Goal: Information Seeking & Learning: Compare options

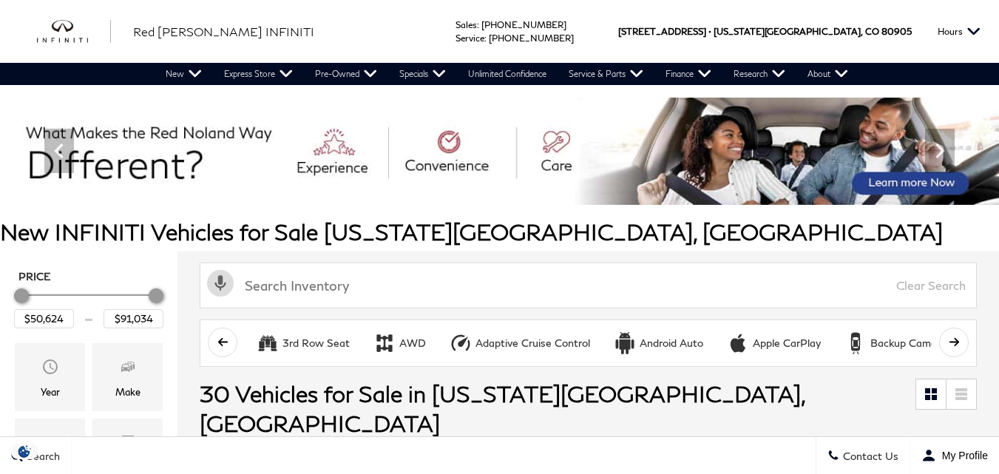
scroll to position [313, 0]
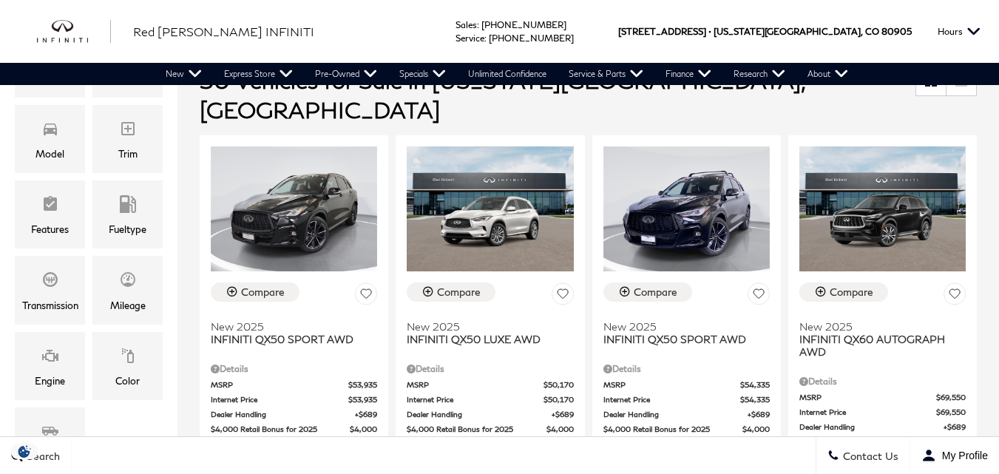
drag, startPoint x: 997, startPoint y: 119, endPoint x: 996, endPoint y: 132, distance: 12.7
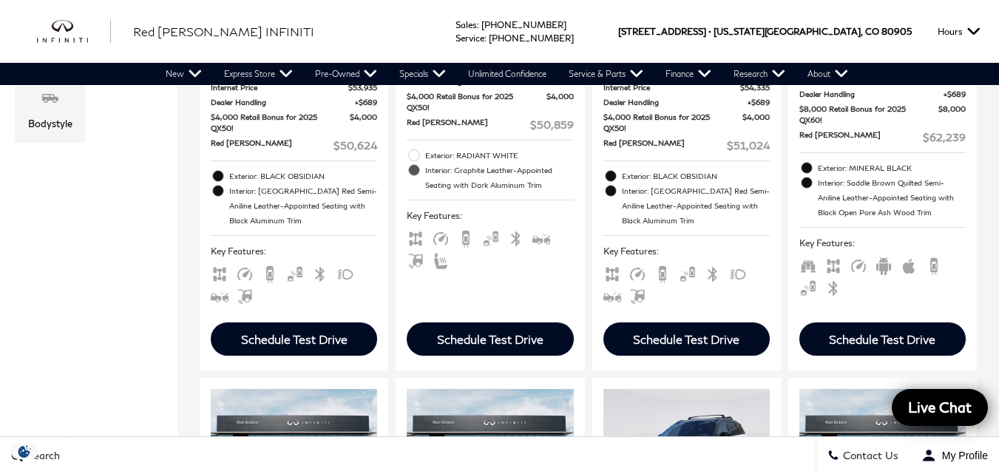
scroll to position [891, 0]
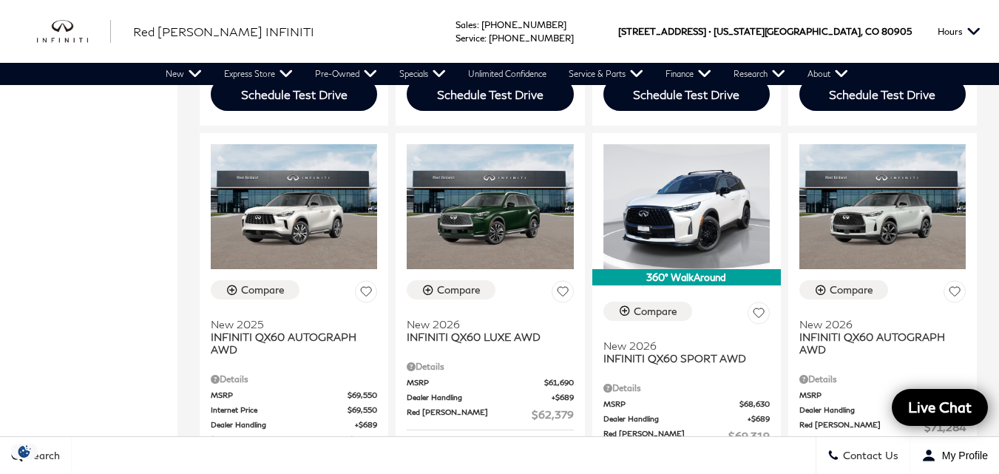
drag, startPoint x: 994, startPoint y: 160, endPoint x: 992, endPoint y: 186, distance: 26.0
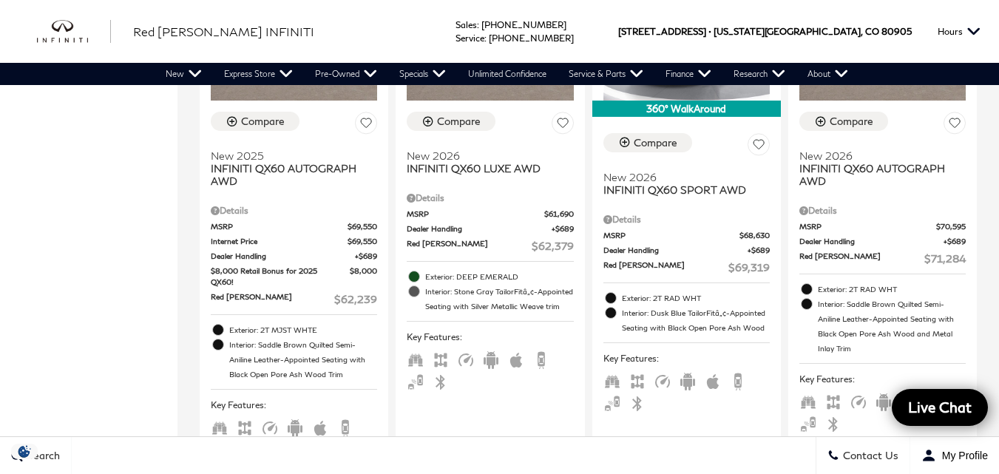
scroll to position [1073, 0]
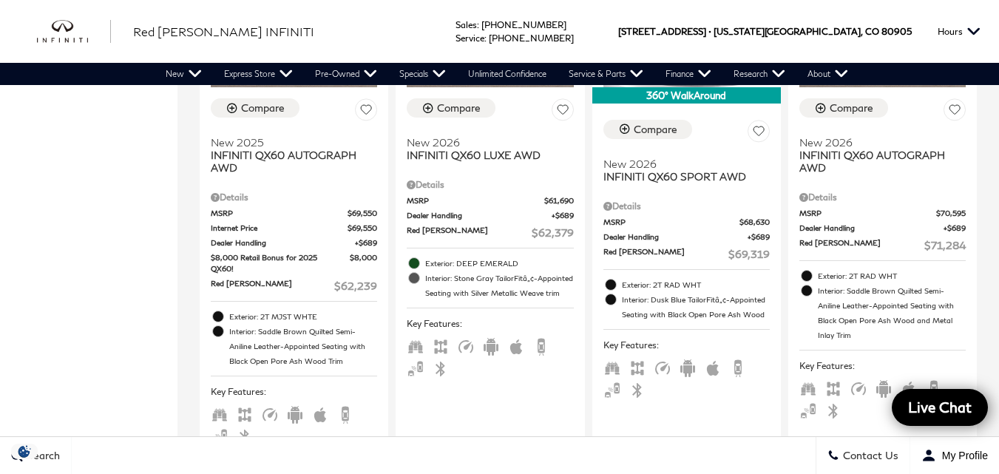
drag, startPoint x: 1005, startPoint y: 162, endPoint x: 992, endPoint y: 183, distance: 24.2
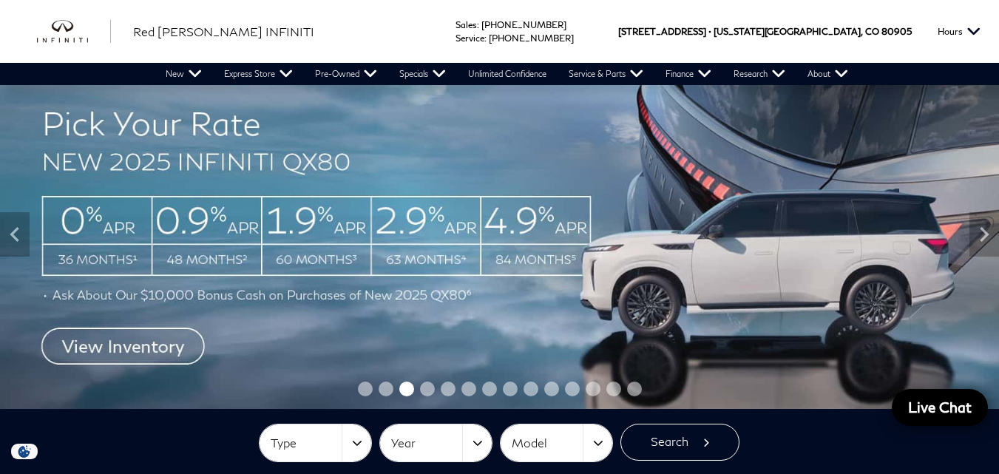
scroll to position [27, 0]
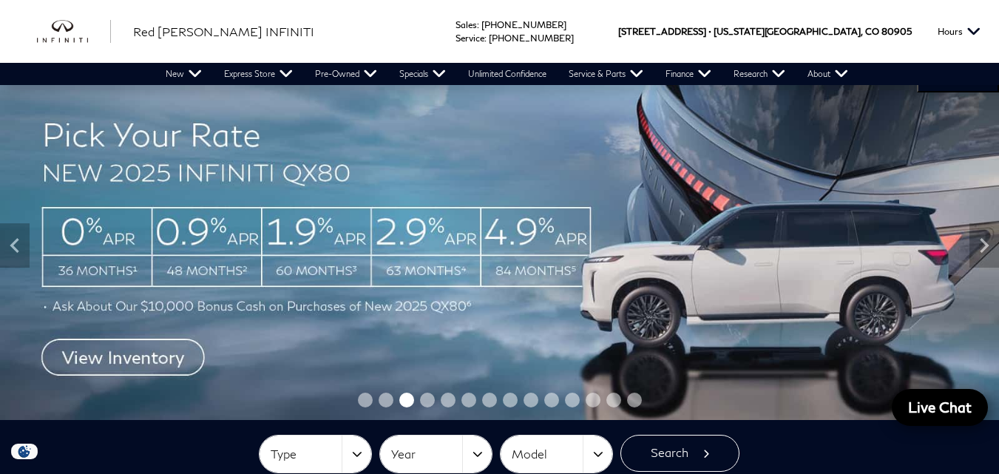
click at [109, 245] on img at bounding box center [499, 245] width 999 height 350
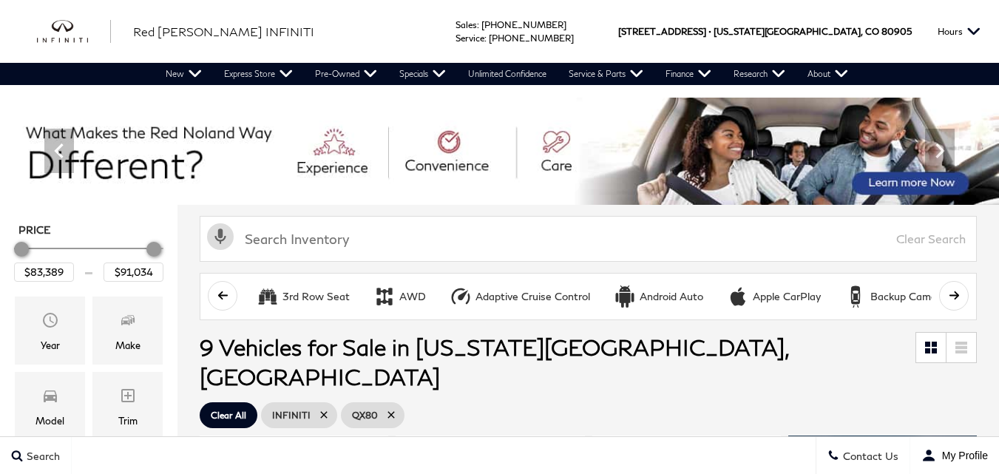
drag, startPoint x: 0, startPoint y: 0, endPoint x: 1005, endPoint y: 90, distance: 1009.5
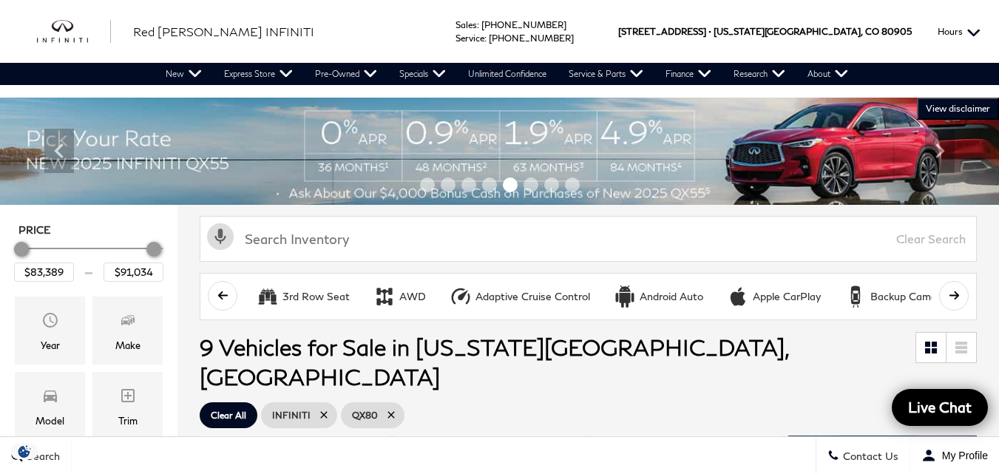
drag, startPoint x: 1004, startPoint y: 75, endPoint x: 964, endPoint y: 7, distance: 78.2
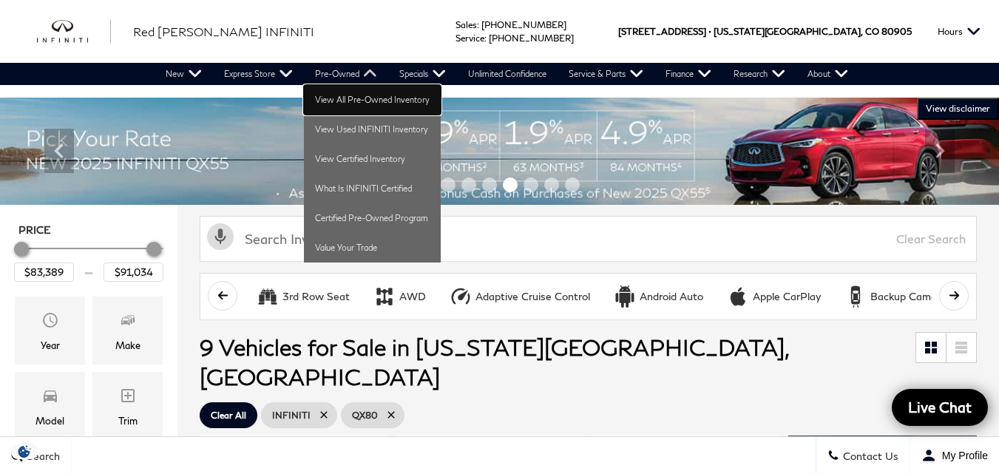
click at [339, 104] on link "View All Pre-Owned Inventory" at bounding box center [372, 100] width 137 height 30
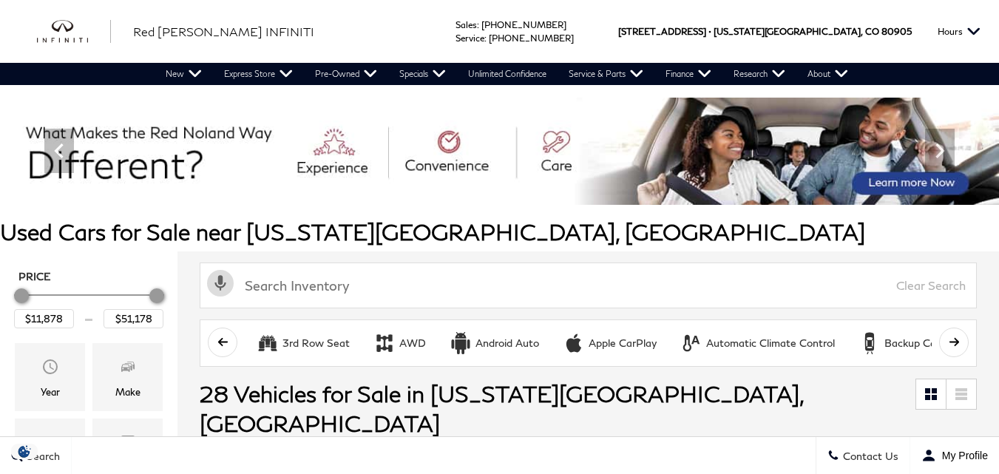
scroll to position [414, 0]
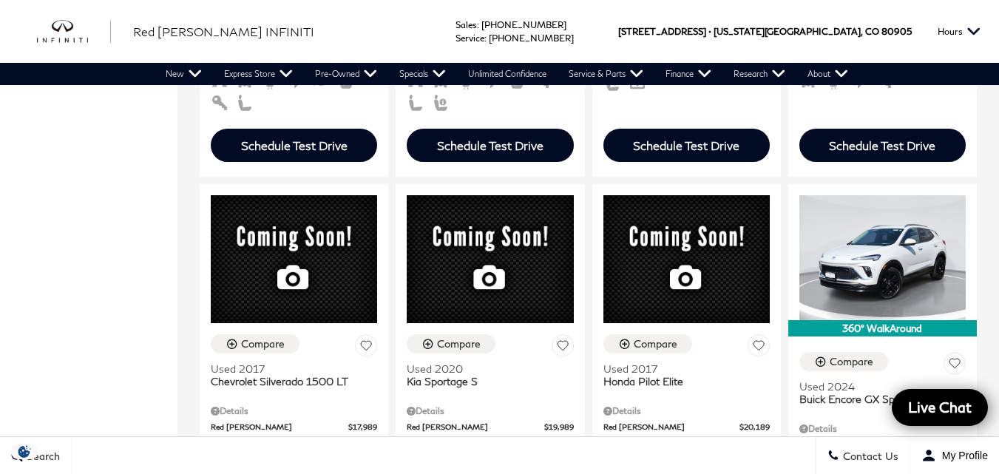
scroll to position [2073, 0]
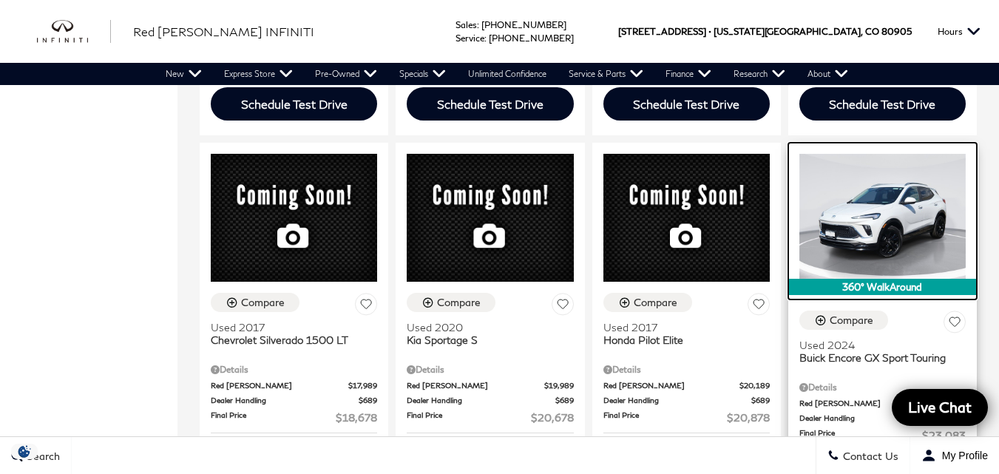
click at [889, 254] on img at bounding box center [882, 216] width 166 height 125
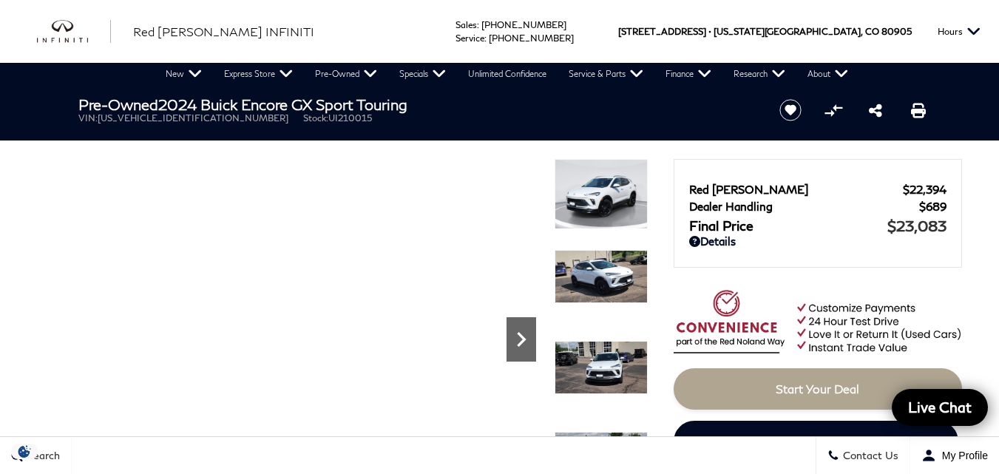
click at [515, 342] on icon "Next" at bounding box center [521, 340] width 30 height 30
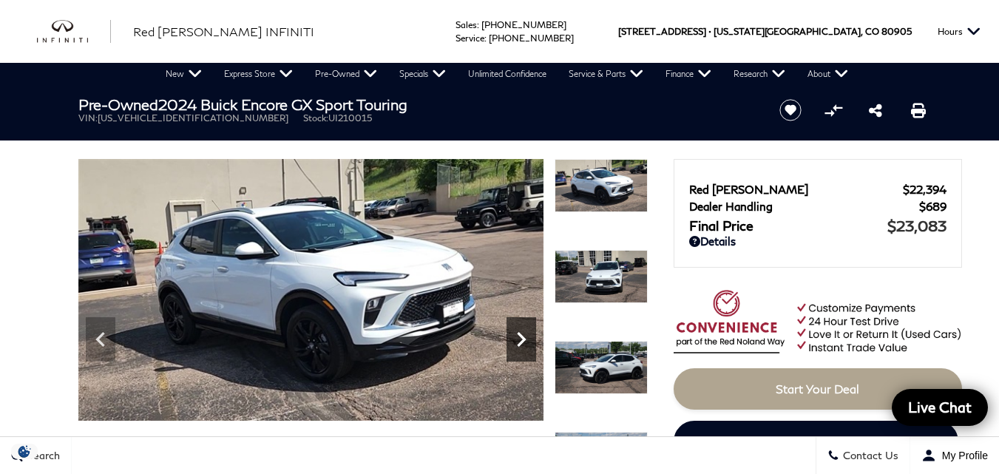
click at [515, 342] on icon "Next" at bounding box center [521, 340] width 30 height 30
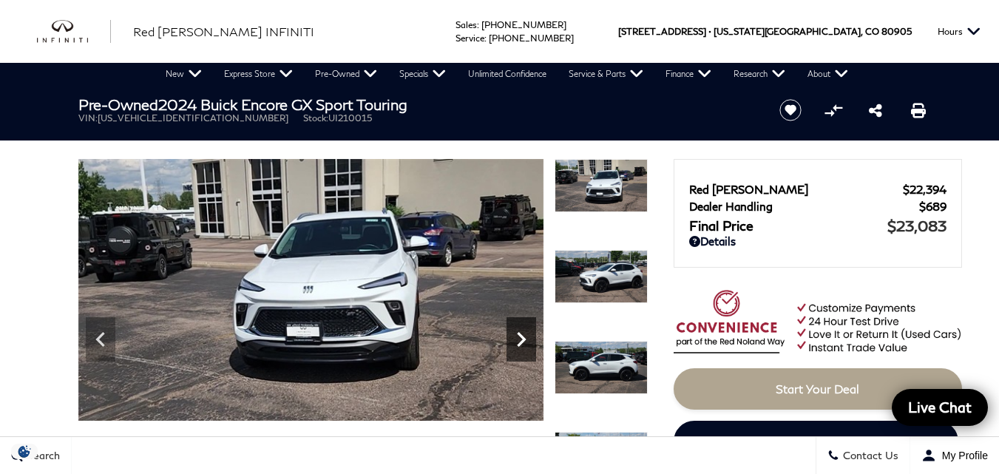
click at [515, 342] on icon "Next" at bounding box center [521, 340] width 30 height 30
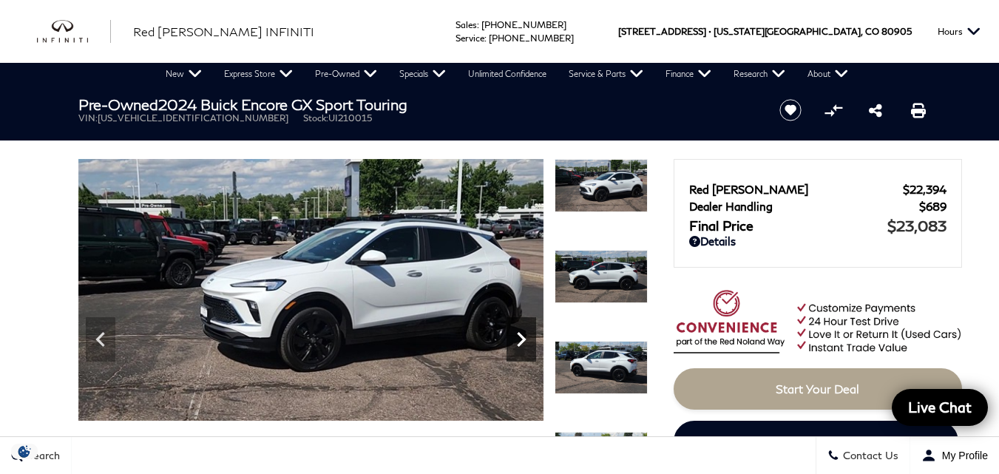
click at [515, 342] on icon "Next" at bounding box center [521, 340] width 30 height 30
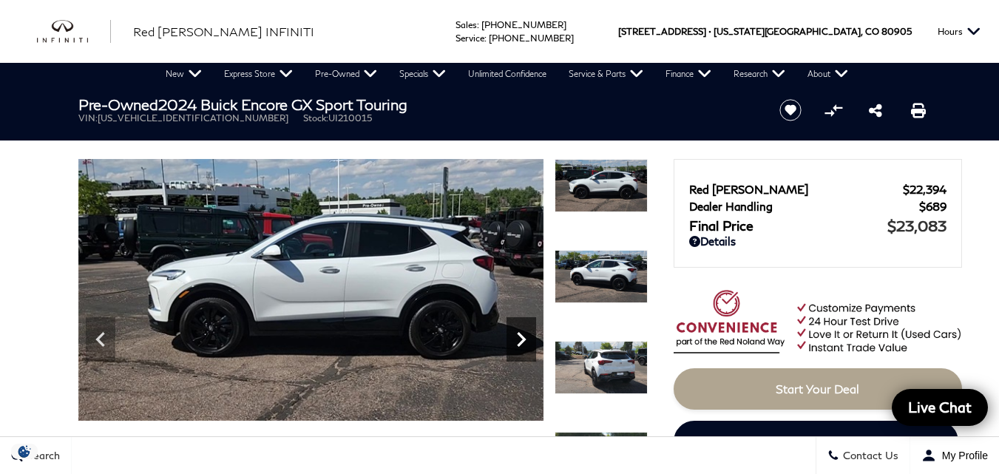
click at [515, 342] on icon "Next" at bounding box center [521, 340] width 30 height 30
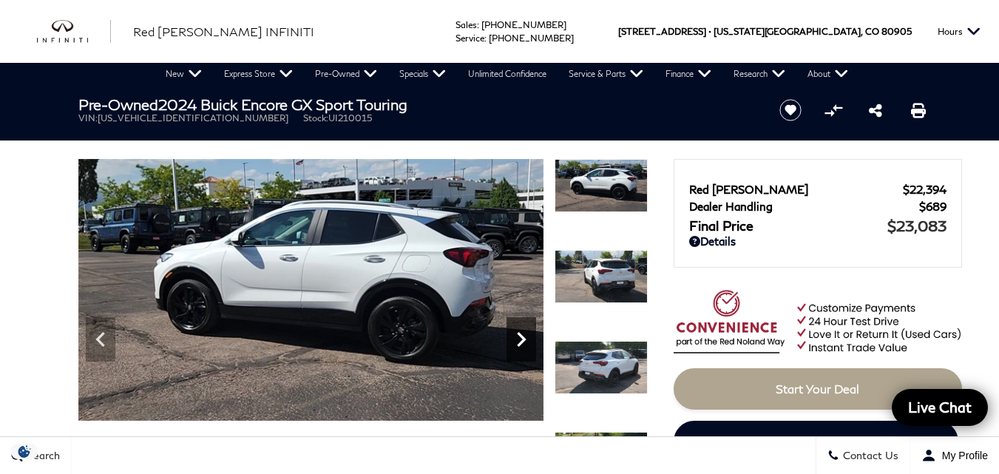
click at [515, 342] on icon "Next" at bounding box center [521, 340] width 30 height 30
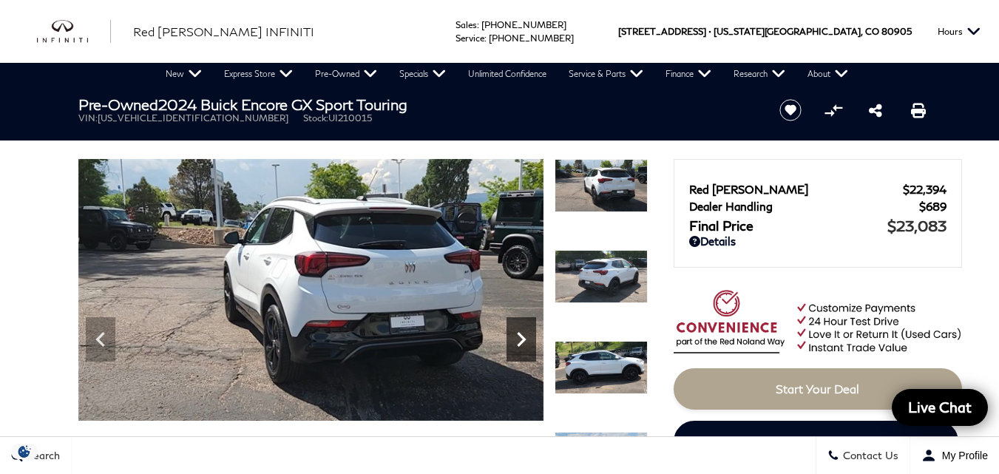
click at [515, 342] on icon "Next" at bounding box center [521, 340] width 30 height 30
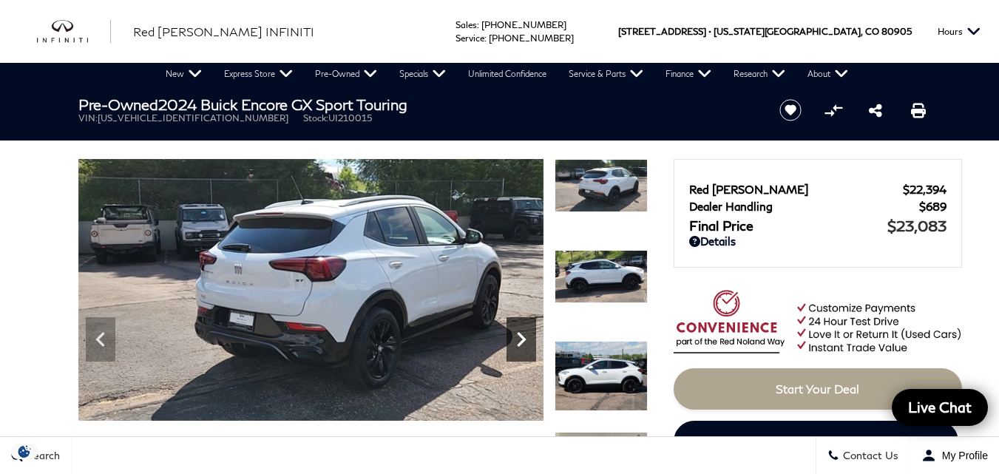
click at [515, 342] on icon "Next" at bounding box center [521, 340] width 30 height 30
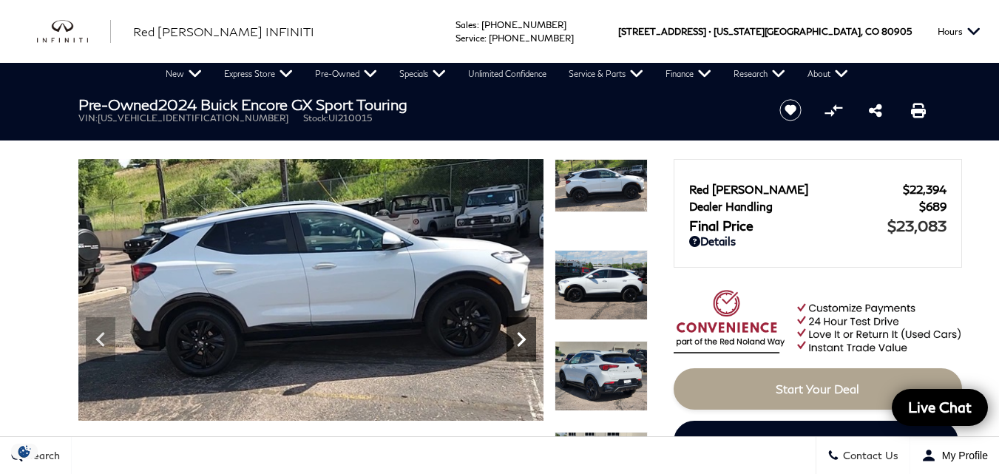
click at [515, 342] on icon "Next" at bounding box center [521, 340] width 30 height 30
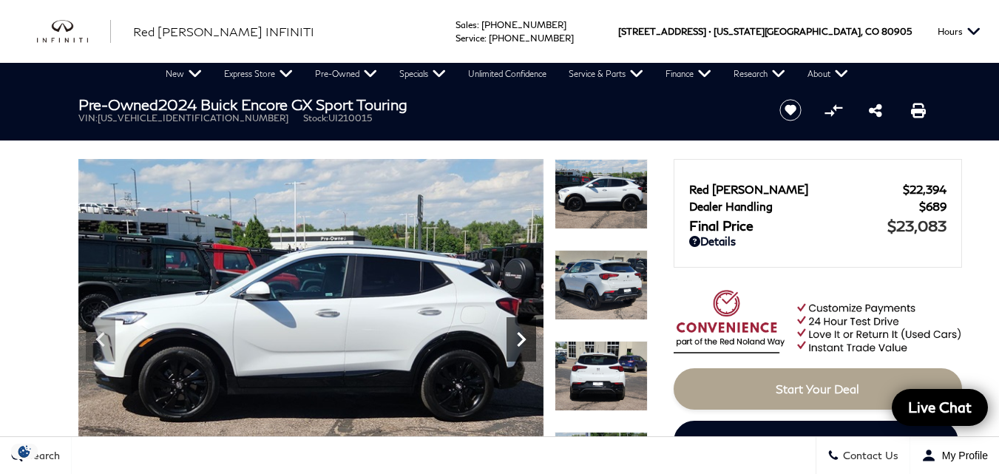
click at [515, 342] on icon "Next" at bounding box center [521, 340] width 30 height 30
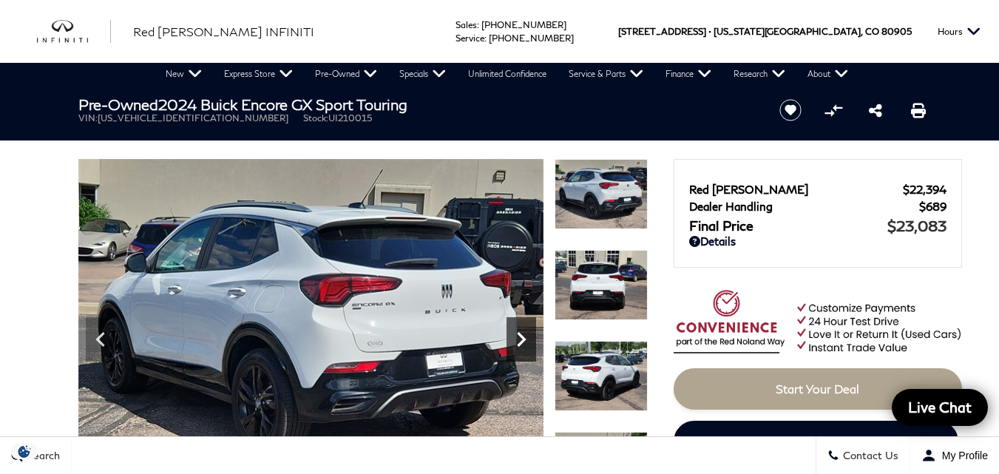
click at [515, 342] on icon "Next" at bounding box center [521, 340] width 30 height 30
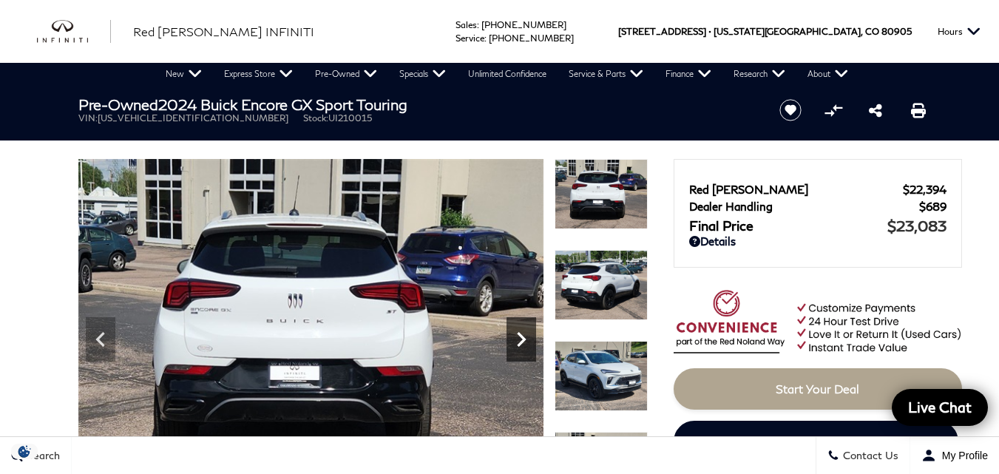
click at [515, 342] on icon "Next" at bounding box center [521, 340] width 30 height 30
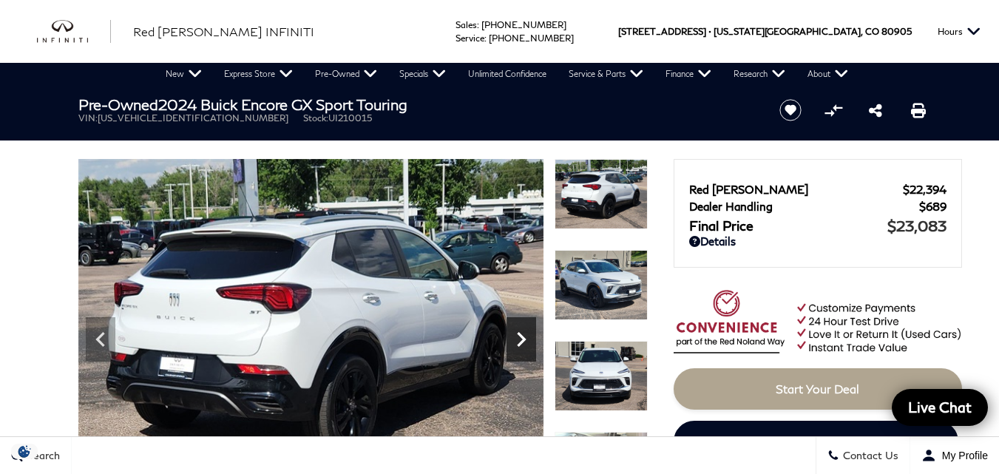
click at [515, 342] on icon "Next" at bounding box center [521, 340] width 30 height 30
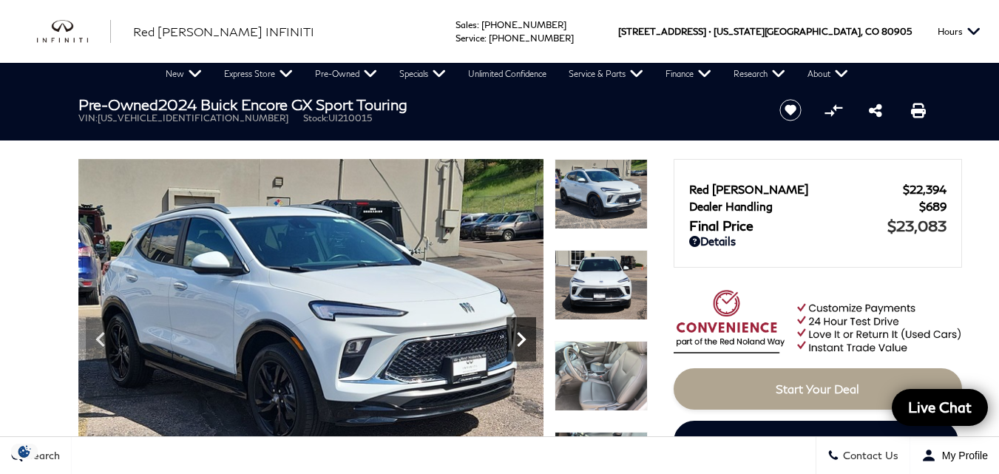
click at [515, 342] on icon "Next" at bounding box center [521, 340] width 30 height 30
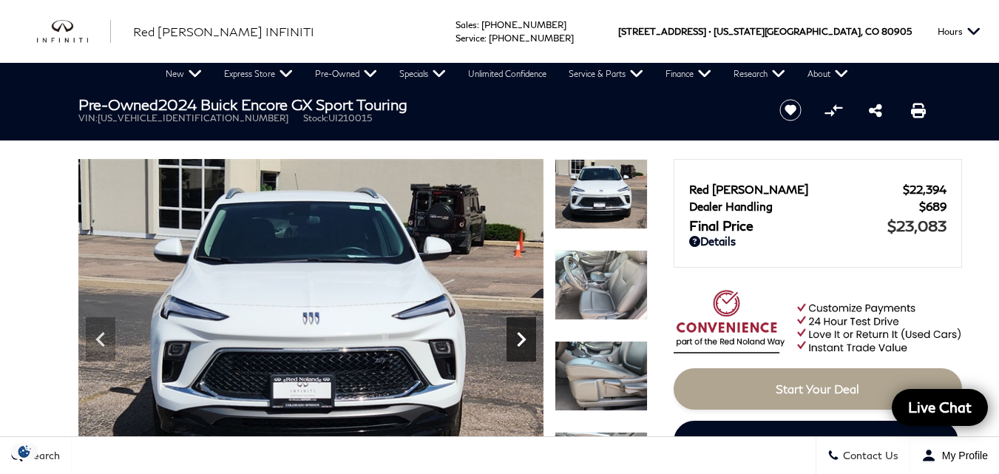
click at [515, 342] on icon "Next" at bounding box center [521, 340] width 30 height 30
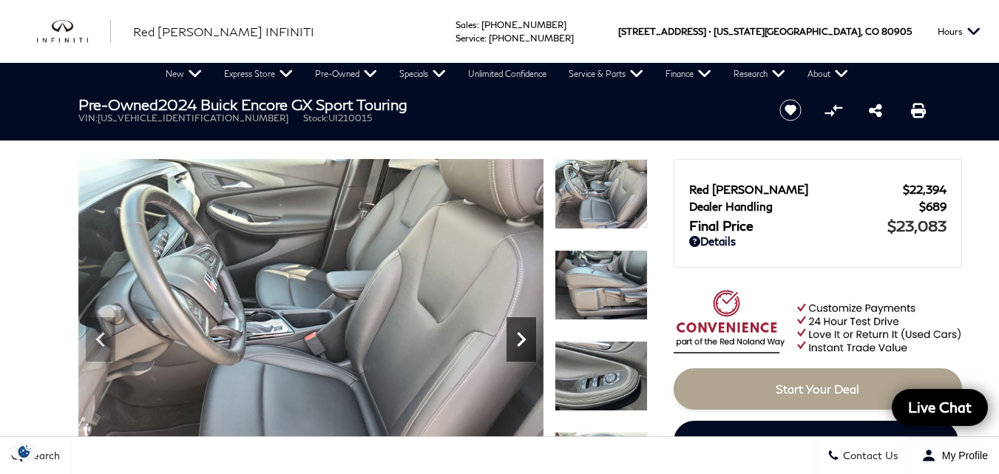
click at [515, 342] on icon "Next" at bounding box center [521, 340] width 30 height 30
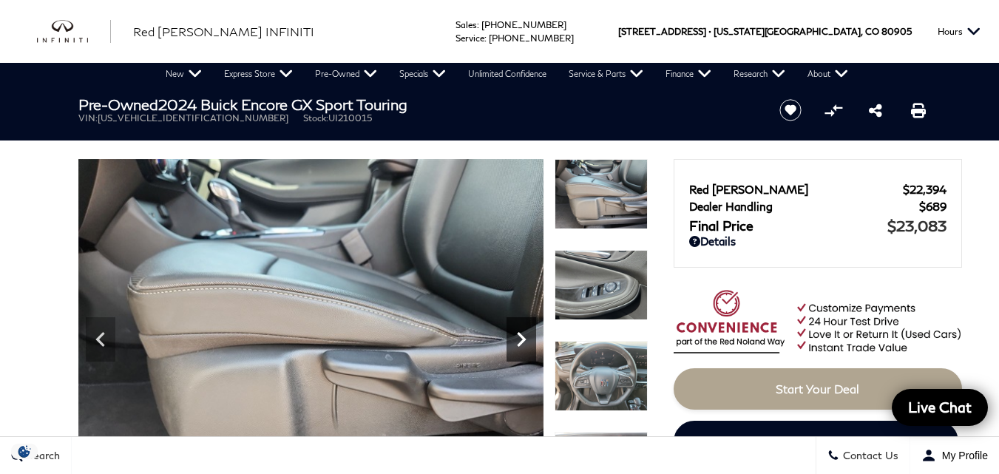
click at [515, 342] on icon "Next" at bounding box center [521, 340] width 30 height 30
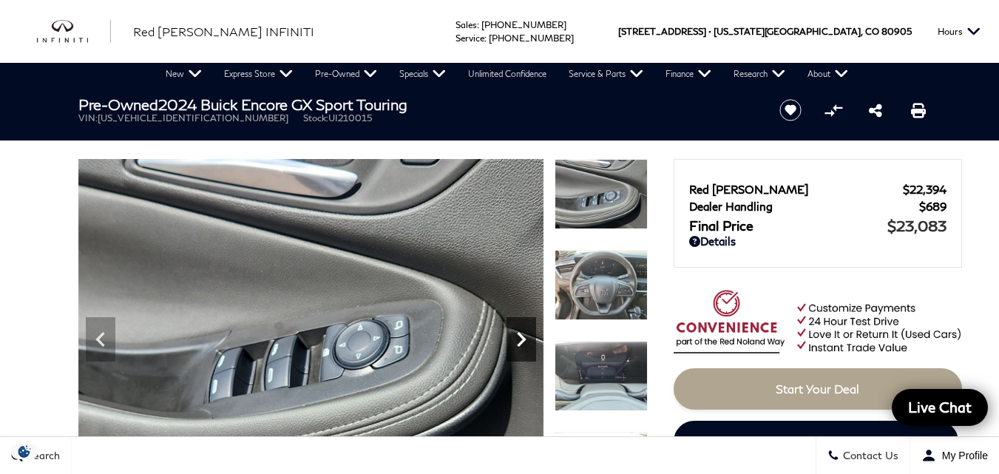
click at [515, 342] on icon "Next" at bounding box center [521, 340] width 30 height 30
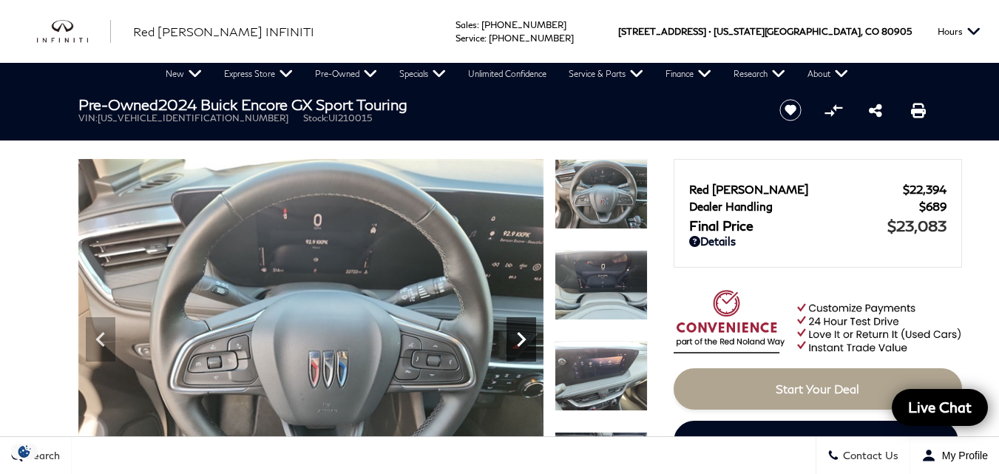
click at [515, 342] on icon "Next" at bounding box center [521, 340] width 30 height 30
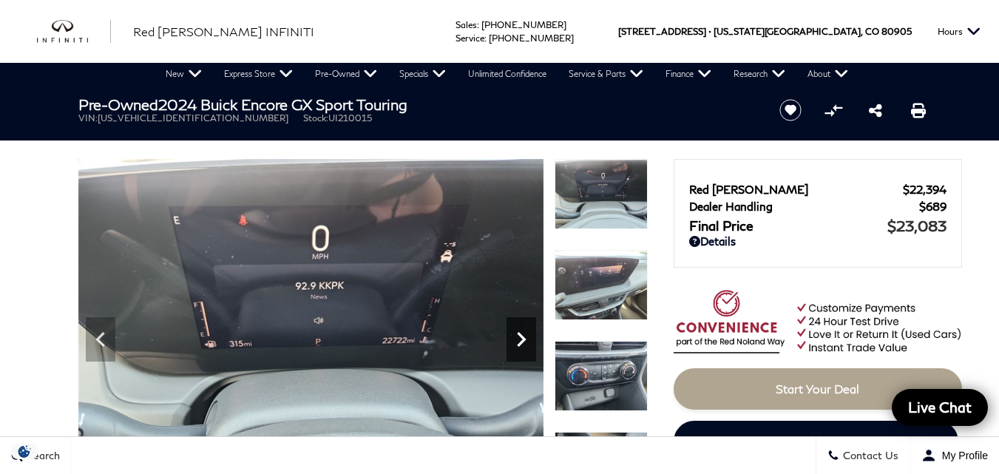
click at [515, 342] on icon "Next" at bounding box center [521, 340] width 30 height 30
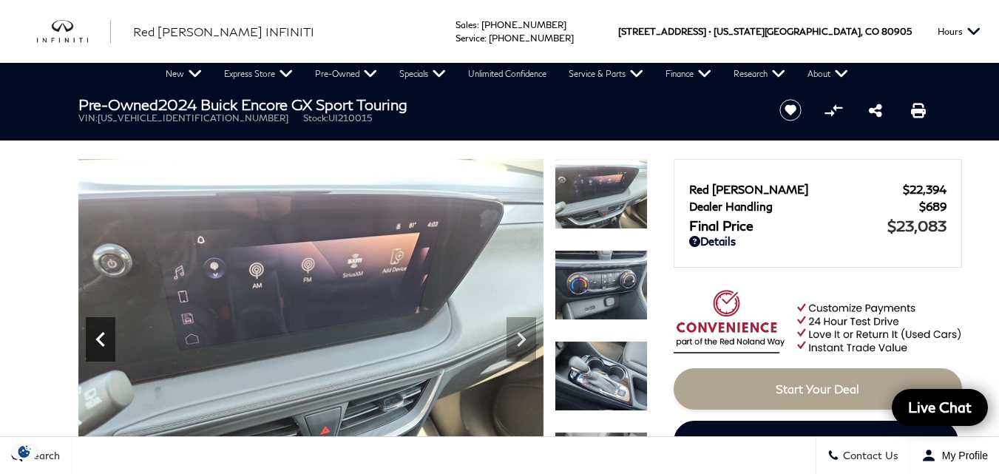
click at [96, 347] on icon "Previous" at bounding box center [101, 340] width 30 height 30
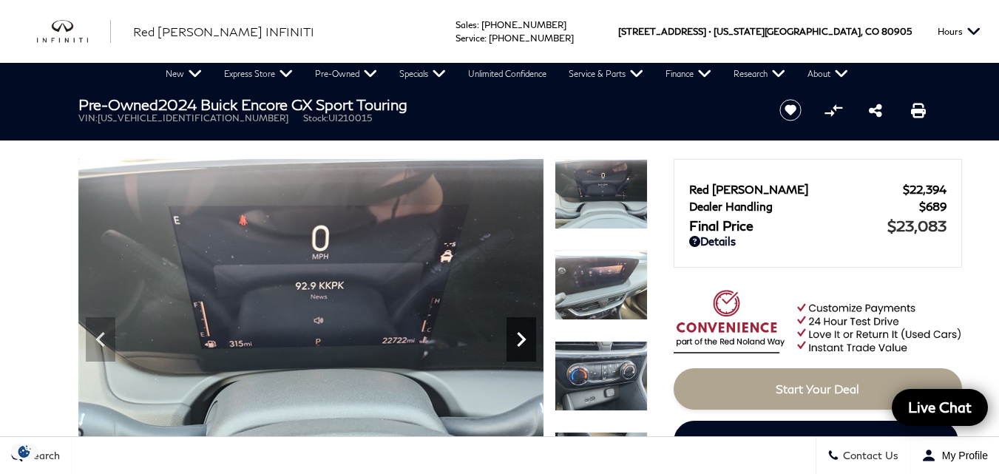
click at [523, 340] on icon "Next" at bounding box center [521, 339] width 9 height 15
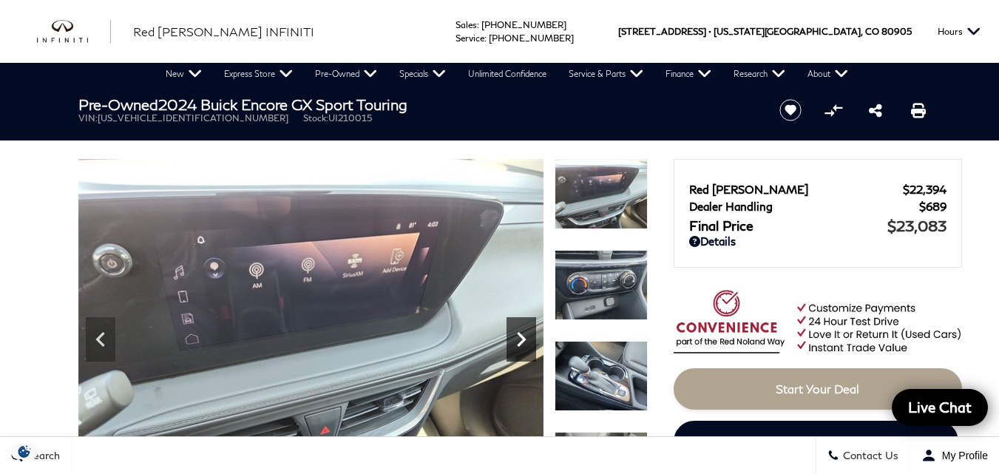
click at [523, 340] on icon "Next" at bounding box center [521, 339] width 9 height 15
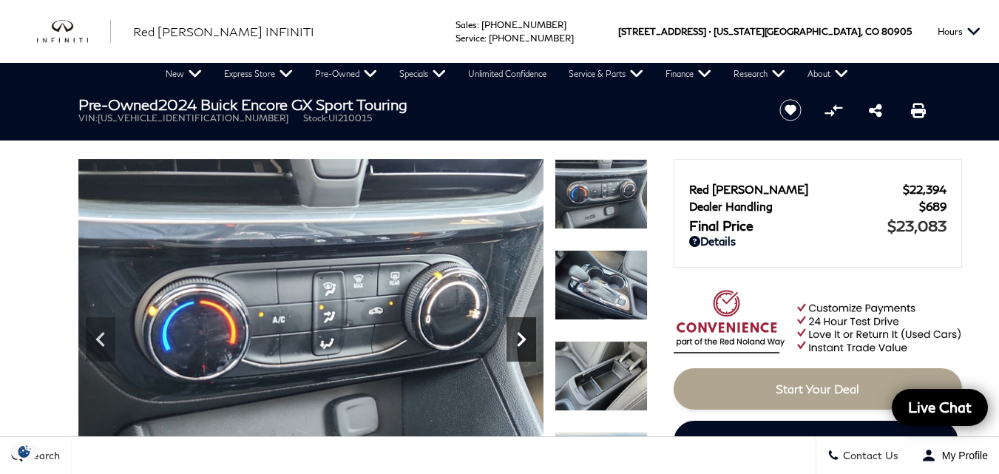
click at [523, 340] on icon "Next" at bounding box center [521, 339] width 9 height 15
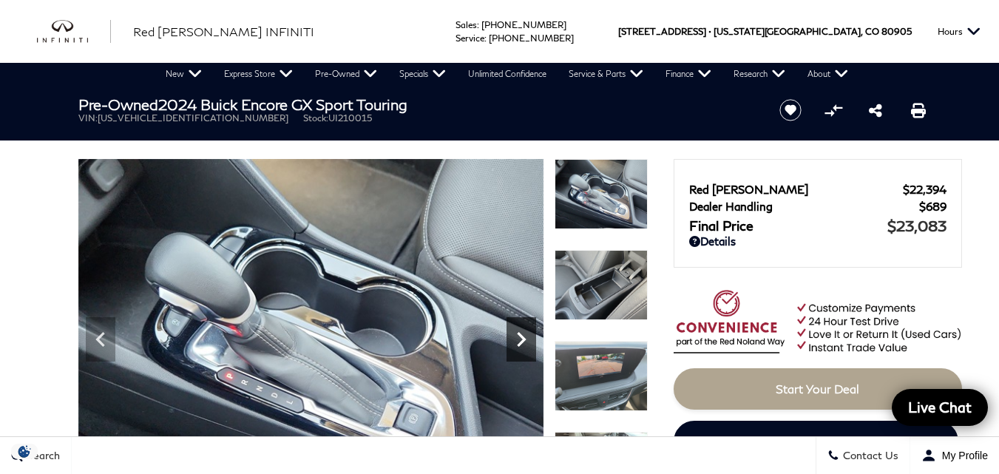
click at [523, 340] on icon "Next" at bounding box center [521, 339] width 9 height 15
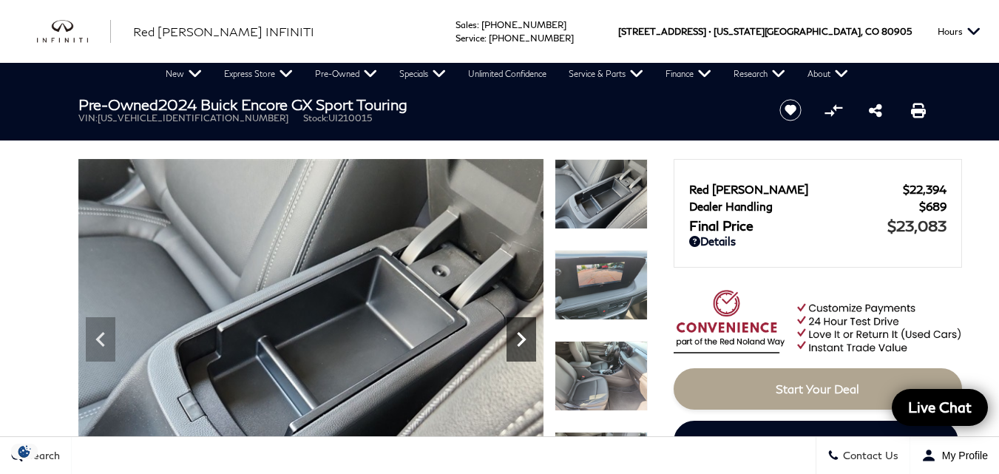
click at [523, 340] on icon "Next" at bounding box center [521, 339] width 9 height 15
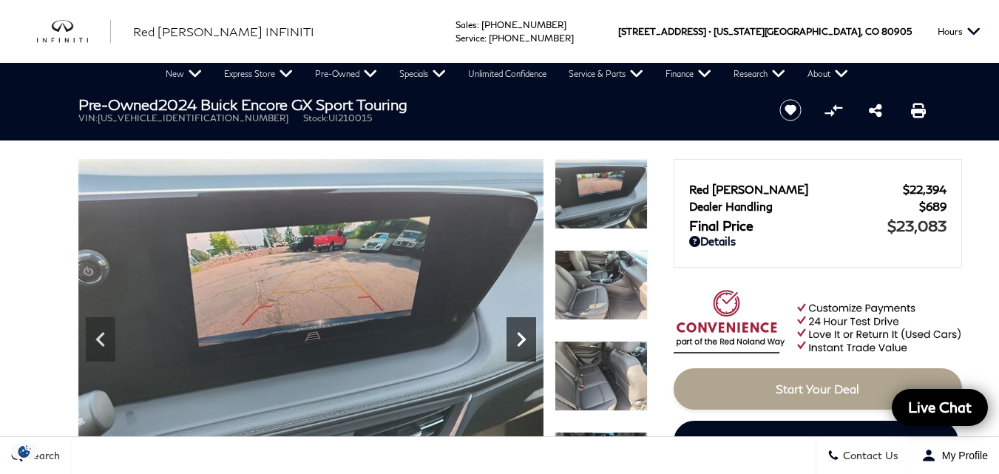
click at [523, 340] on icon "Next" at bounding box center [521, 339] width 9 height 15
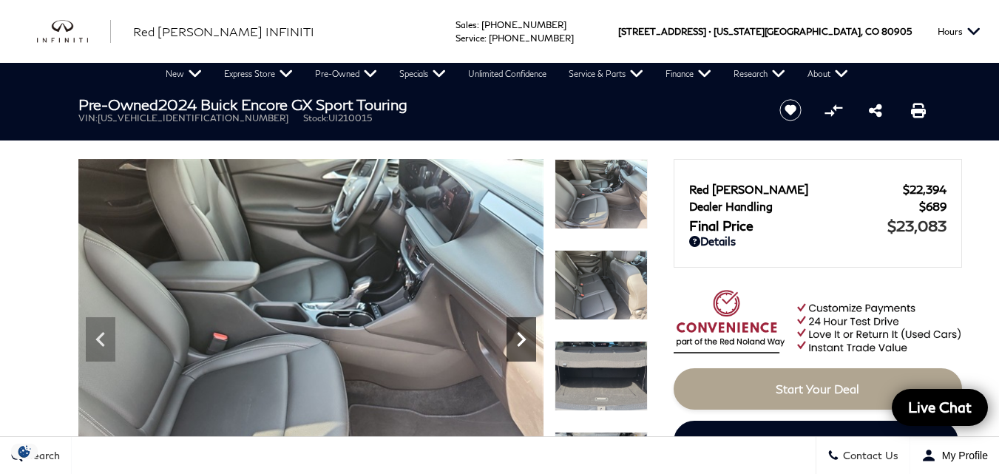
click at [523, 340] on icon "Next" at bounding box center [521, 339] width 9 height 15
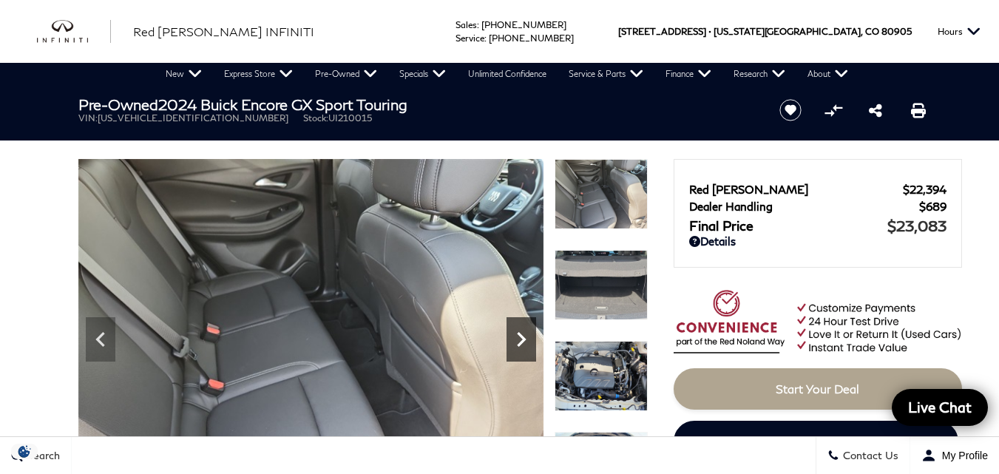
click at [523, 340] on icon "Next" at bounding box center [521, 339] width 9 height 15
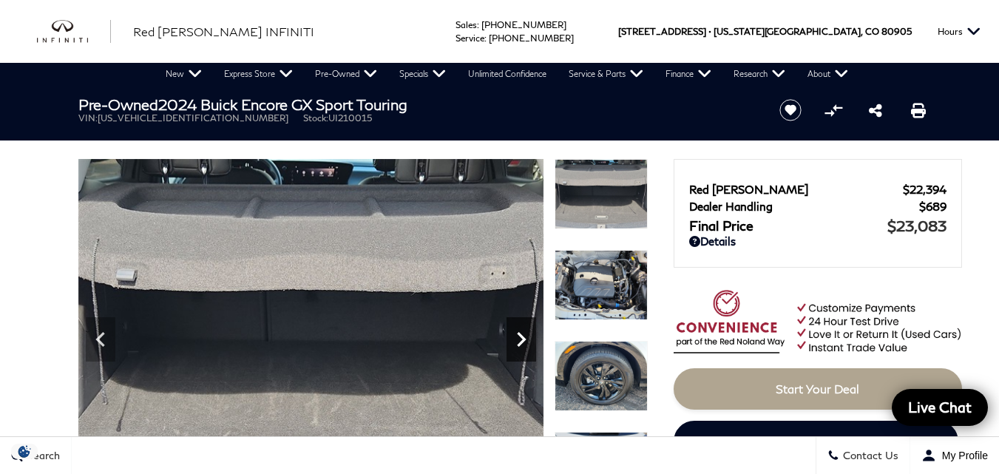
click at [523, 340] on icon "Next" at bounding box center [521, 339] width 9 height 15
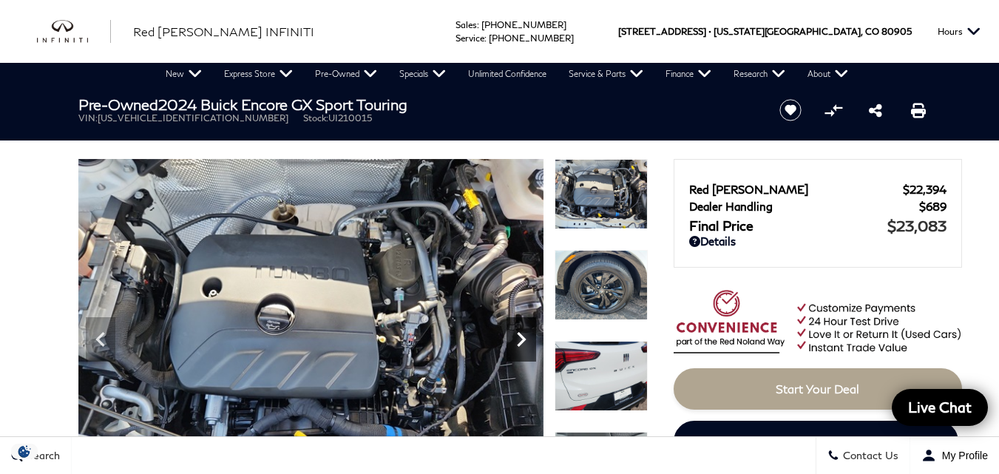
click at [523, 340] on icon "Next" at bounding box center [521, 339] width 9 height 15
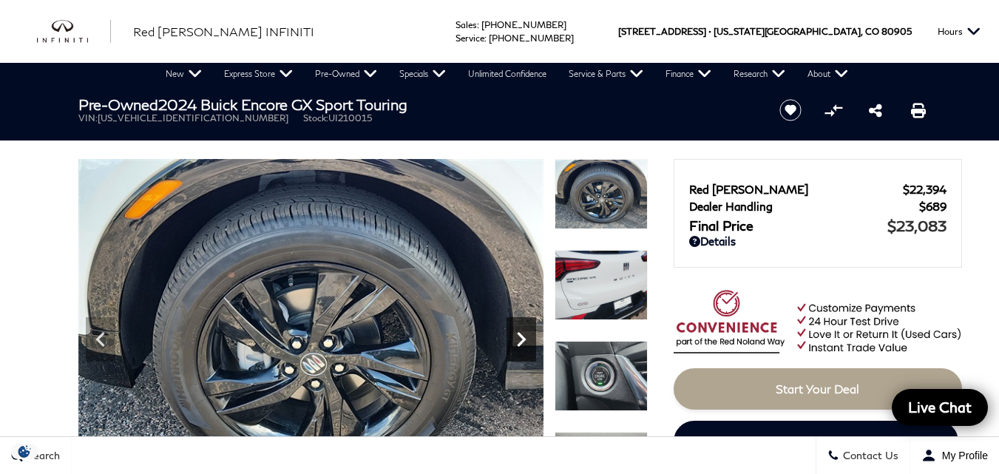
click at [523, 340] on icon "Next" at bounding box center [521, 339] width 9 height 15
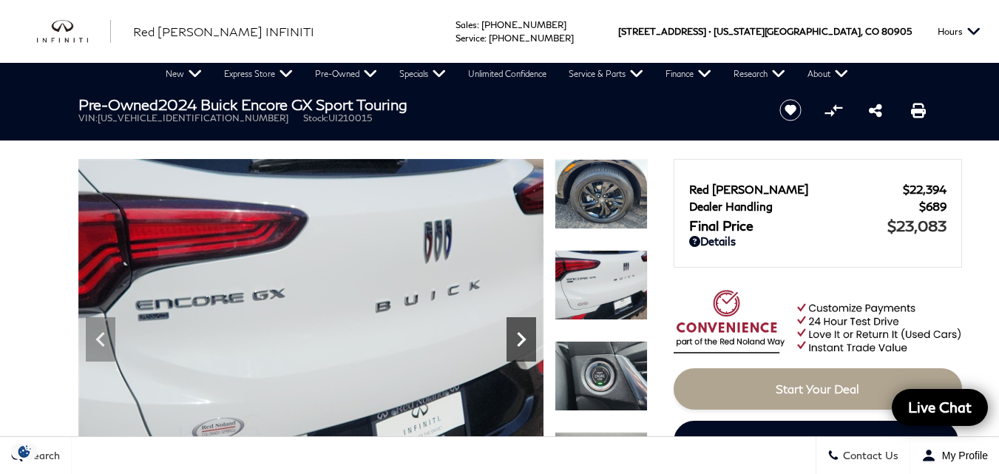
click at [523, 340] on icon "Next" at bounding box center [521, 339] width 9 height 15
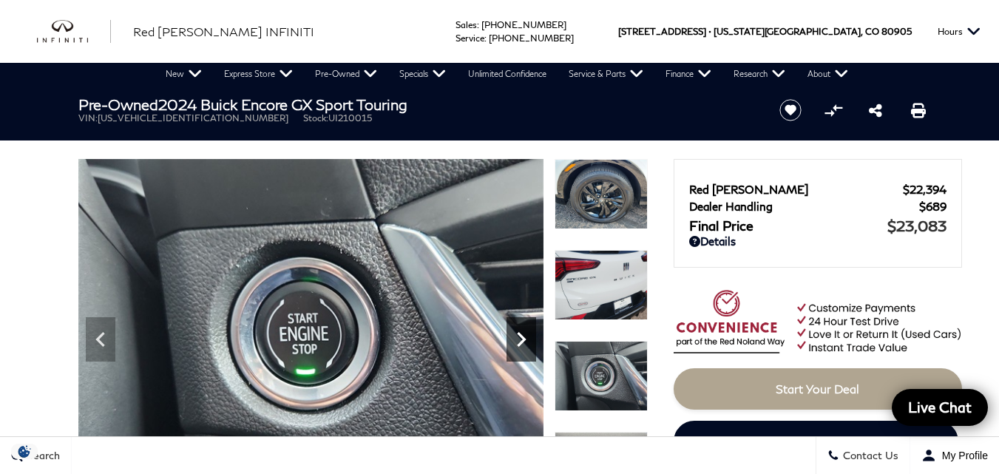
click at [523, 340] on icon "Next" at bounding box center [521, 339] width 9 height 15
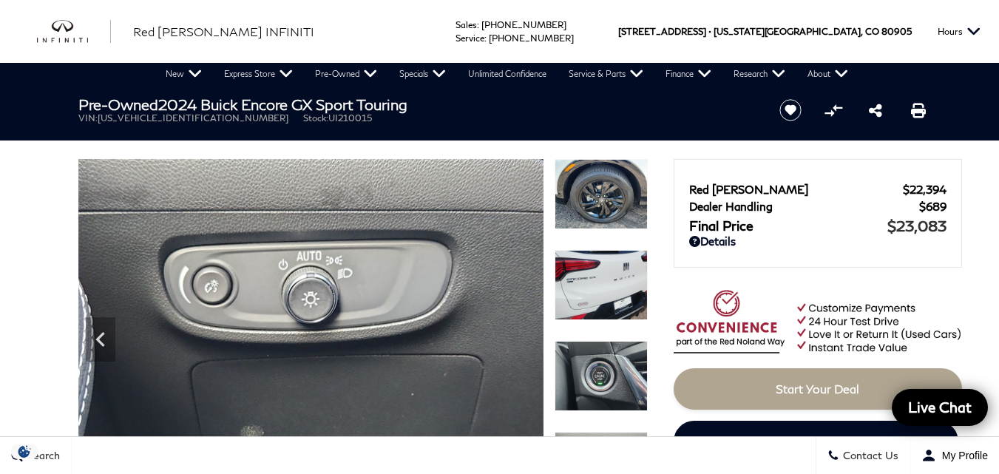
click at [523, 340] on img at bounding box center [310, 333] width 465 height 349
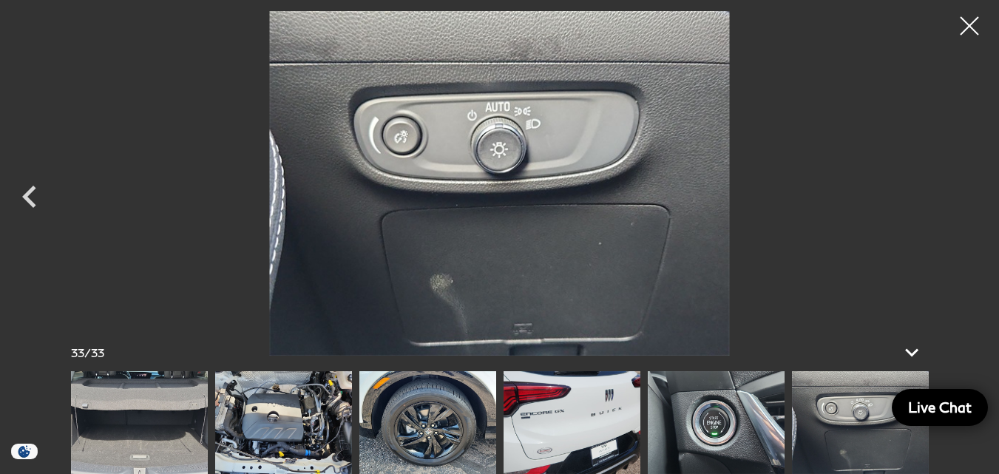
click at [523, 340] on div "33 / 33" at bounding box center [499, 352] width 887 height 38
click at [977, 23] on div at bounding box center [969, 26] width 39 height 39
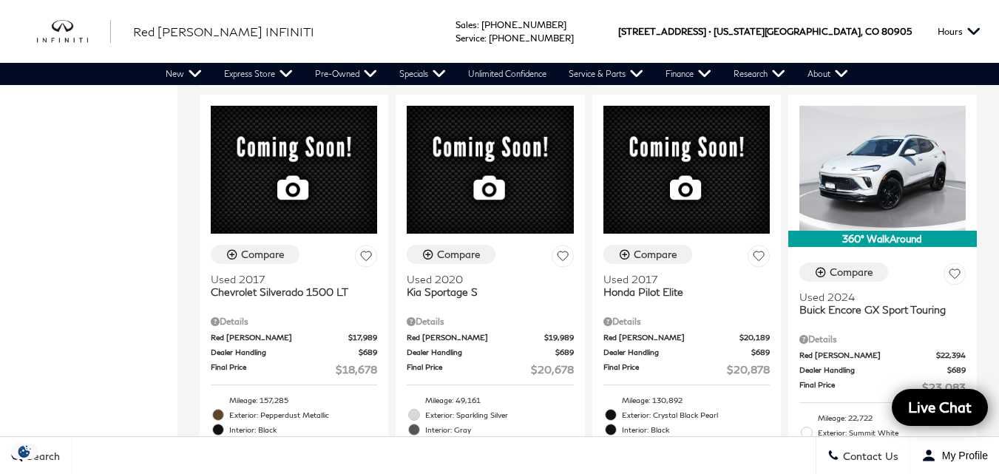
scroll to position [2063, 0]
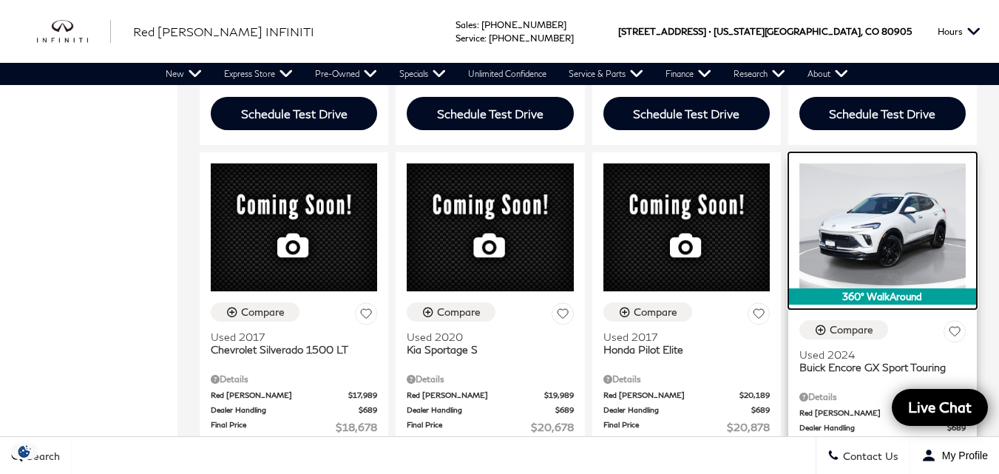
click at [919, 237] on img at bounding box center [882, 225] width 166 height 125
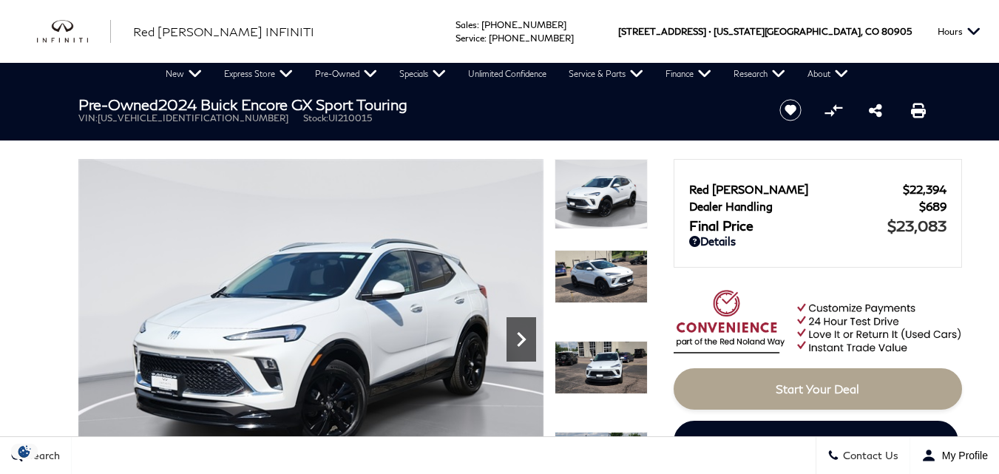
click at [517, 338] on icon "Next" at bounding box center [521, 340] width 30 height 30
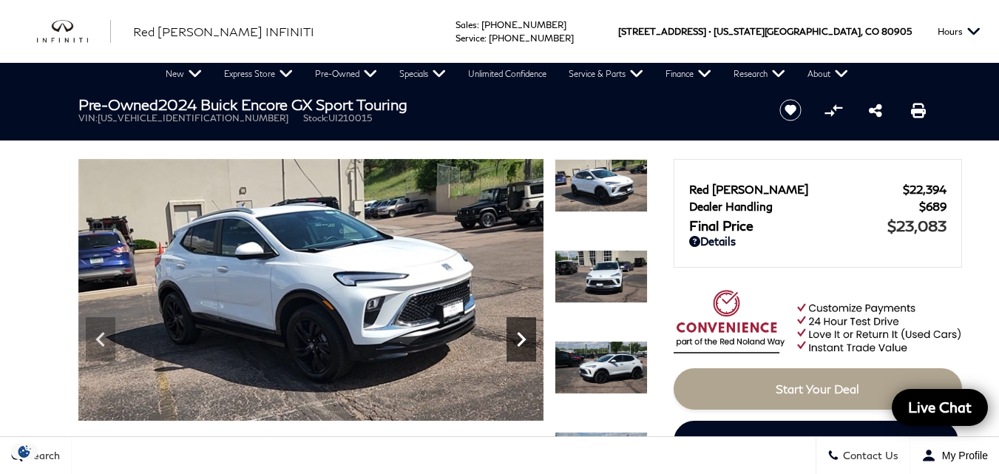
click at [517, 338] on icon "Next" at bounding box center [521, 340] width 30 height 30
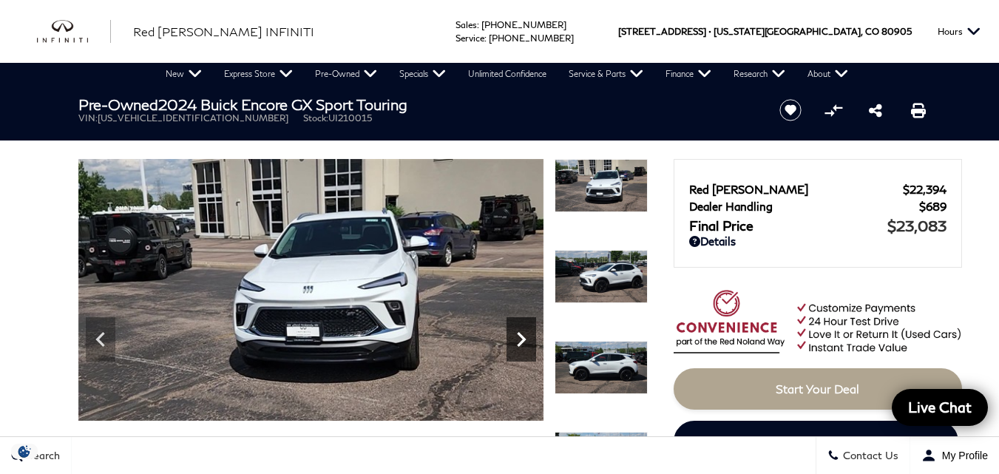
click at [517, 338] on icon "Next" at bounding box center [521, 340] width 30 height 30
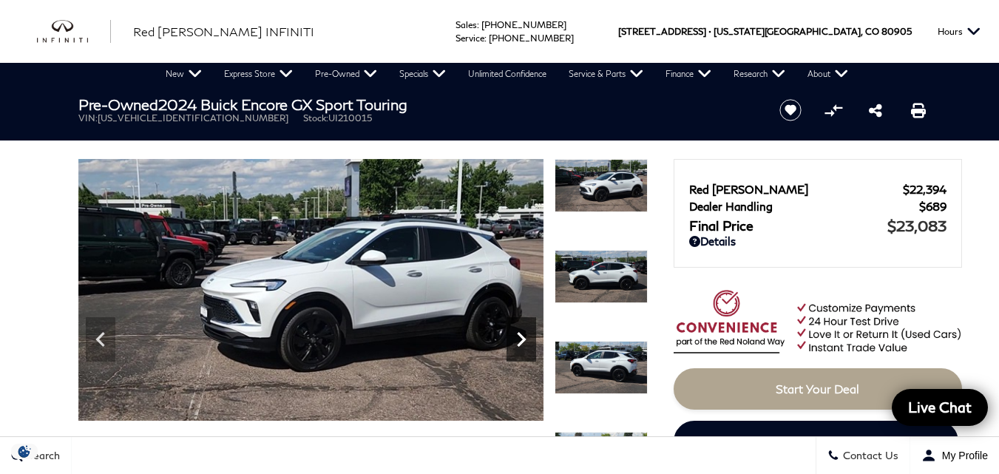
click at [517, 338] on icon "Next" at bounding box center [521, 340] width 30 height 30
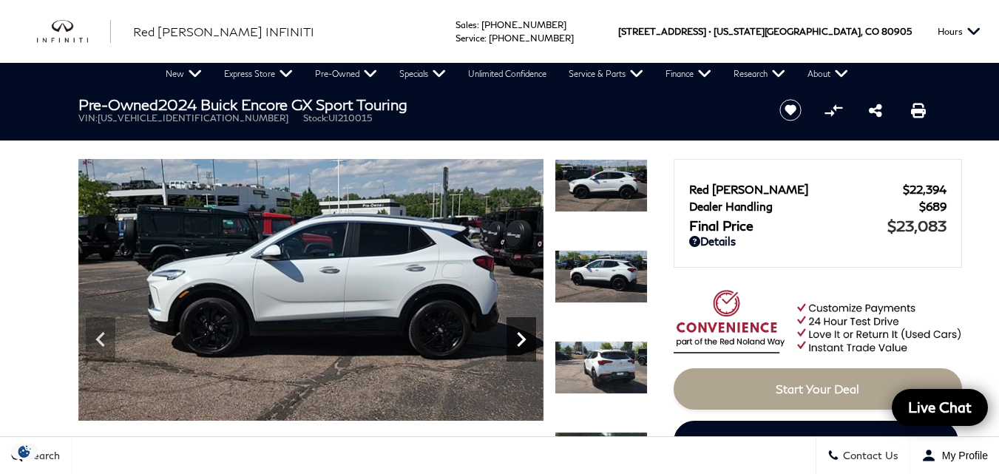
click at [517, 338] on icon "Next" at bounding box center [521, 340] width 30 height 30
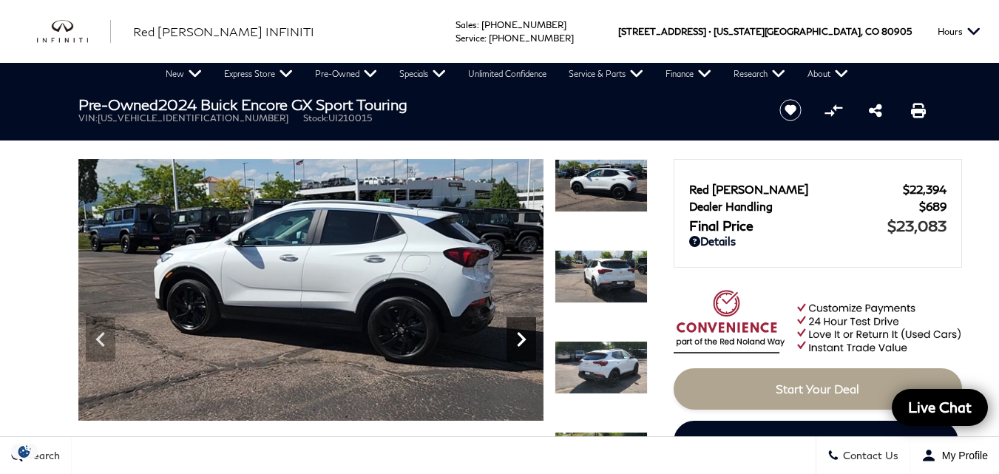
click at [517, 338] on icon "Next" at bounding box center [521, 340] width 30 height 30
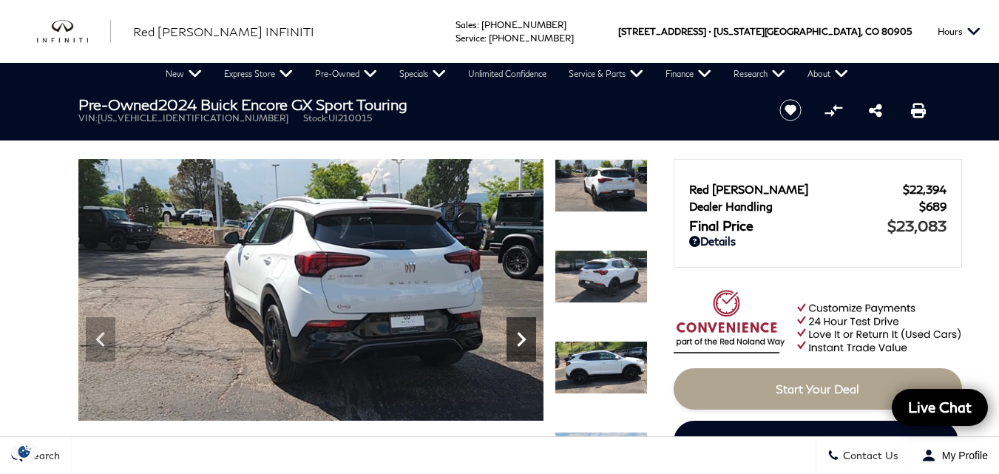
click at [517, 338] on icon "Next" at bounding box center [521, 340] width 30 height 30
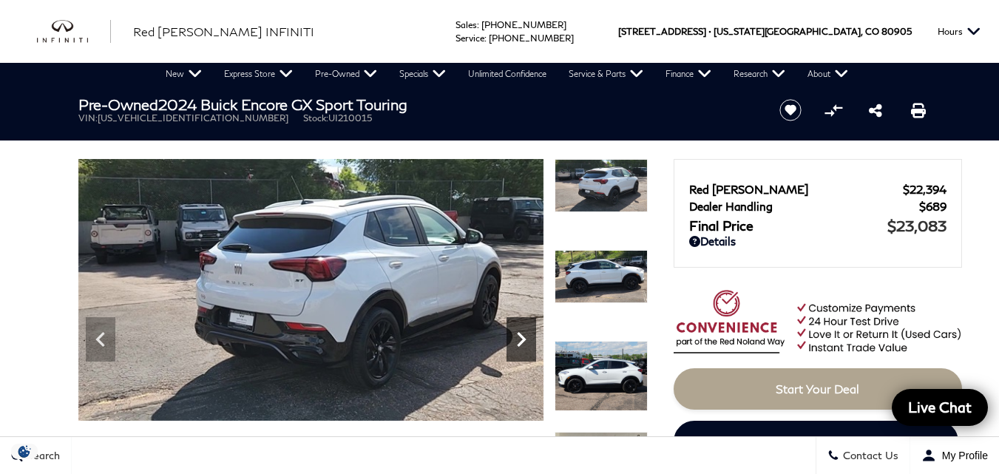
click at [517, 338] on icon "Next" at bounding box center [521, 340] width 30 height 30
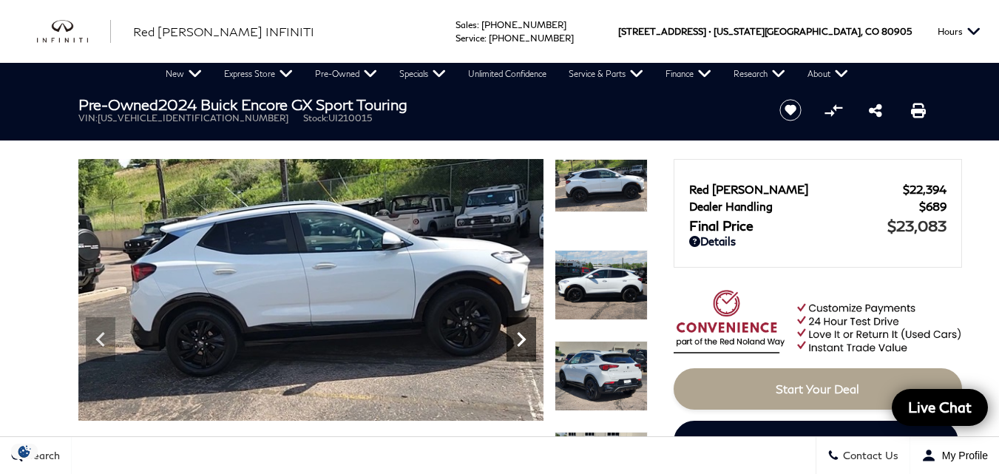
click at [517, 338] on icon "Next" at bounding box center [521, 340] width 30 height 30
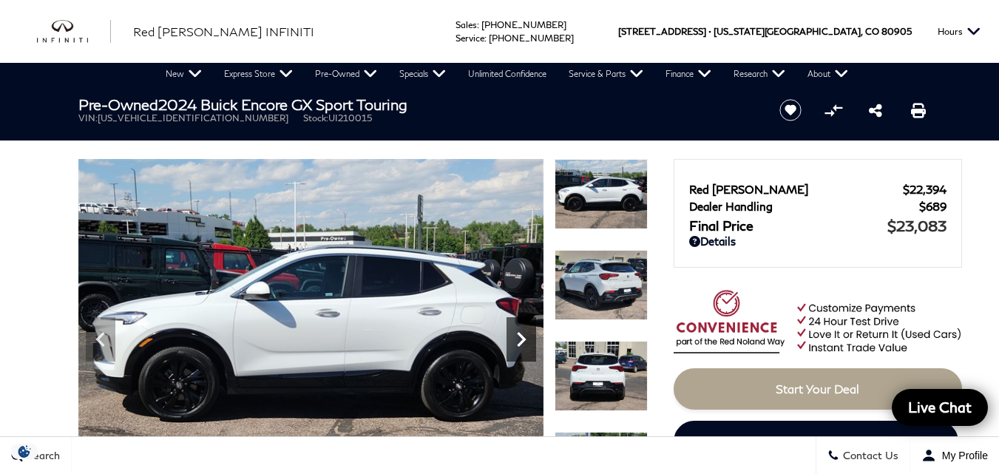
click at [517, 338] on icon "Next" at bounding box center [521, 340] width 30 height 30
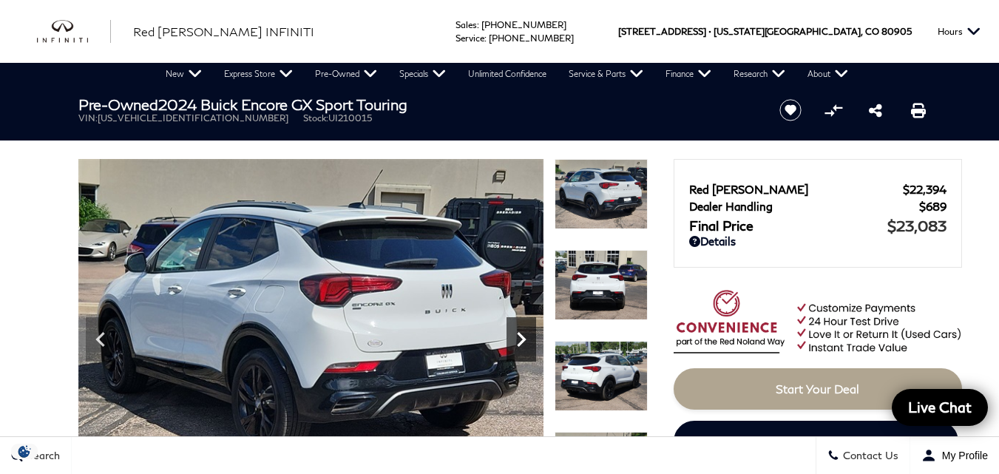
click at [517, 338] on icon "Next" at bounding box center [521, 340] width 30 height 30
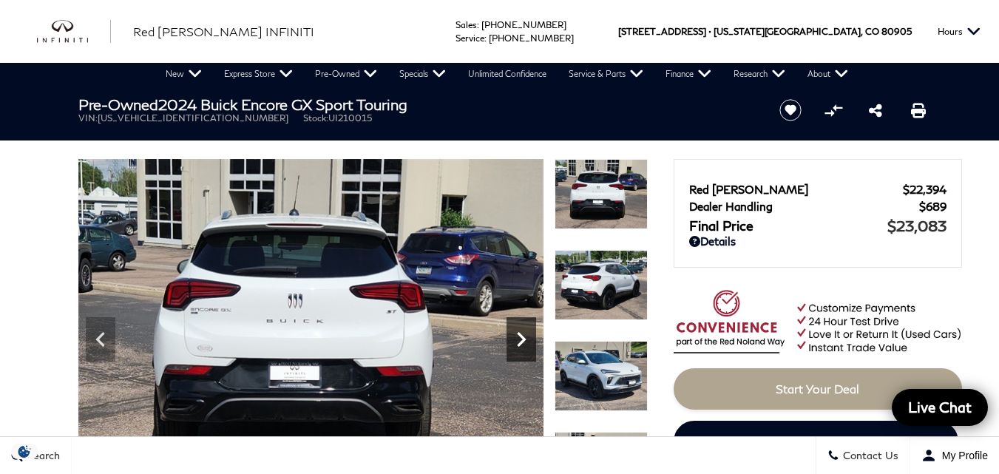
click at [517, 338] on icon "Next" at bounding box center [521, 340] width 30 height 30
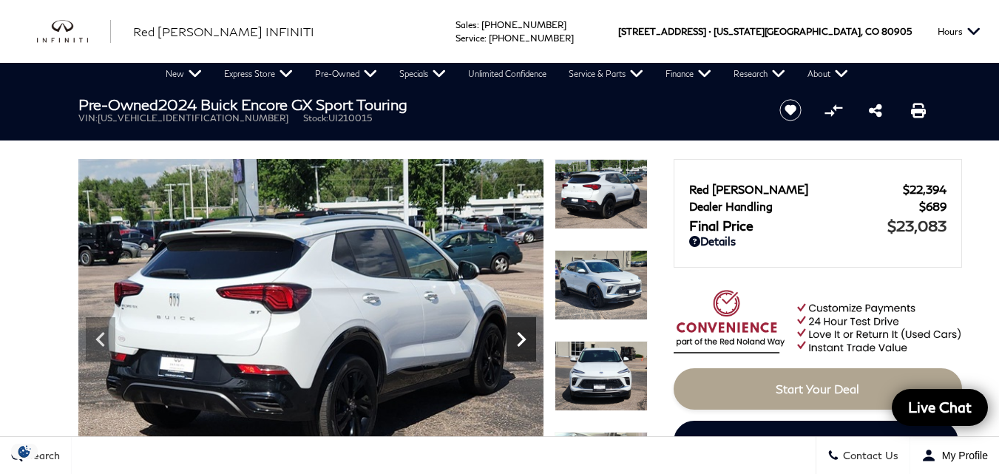
click at [517, 338] on icon "Next" at bounding box center [521, 340] width 30 height 30
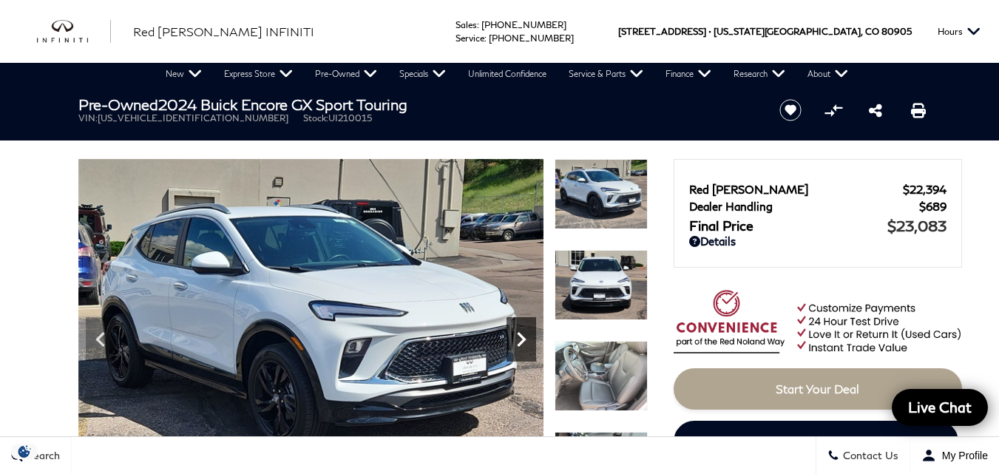
click at [517, 338] on icon "Next" at bounding box center [521, 340] width 30 height 30
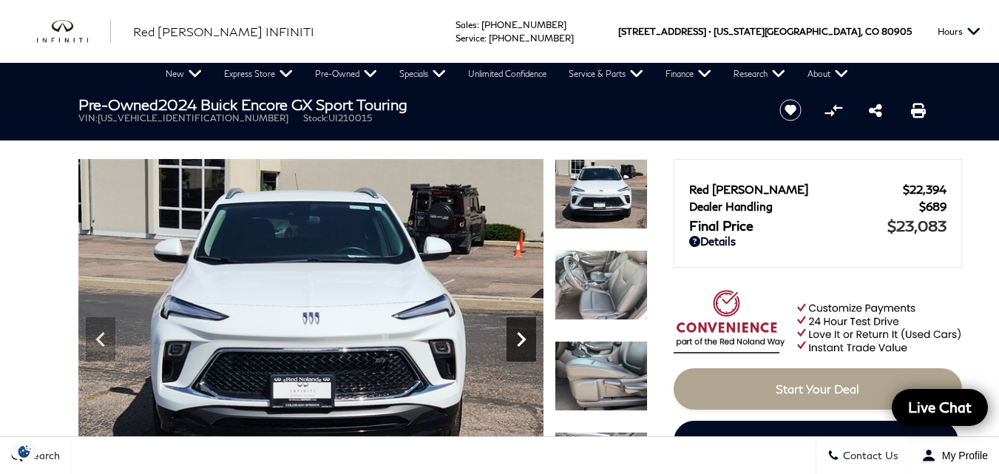
click at [517, 338] on icon "Next" at bounding box center [521, 340] width 30 height 30
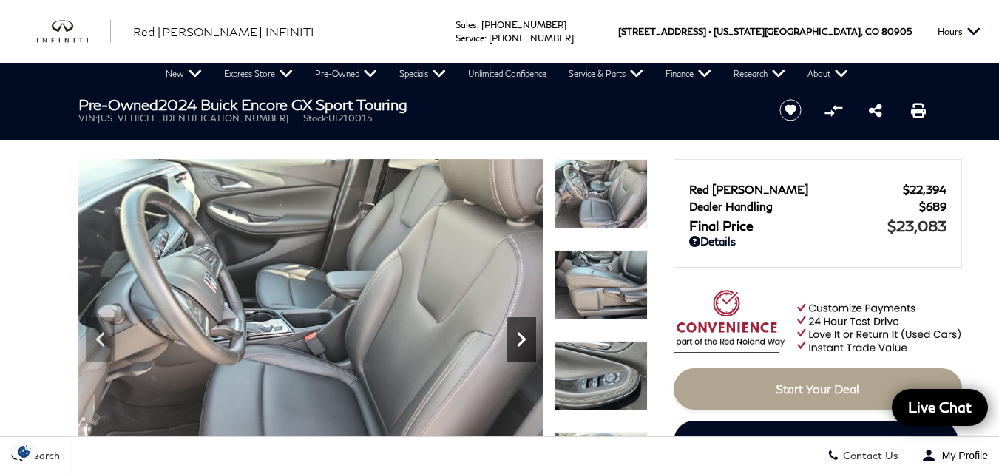
click at [517, 338] on icon "Next" at bounding box center [521, 340] width 30 height 30
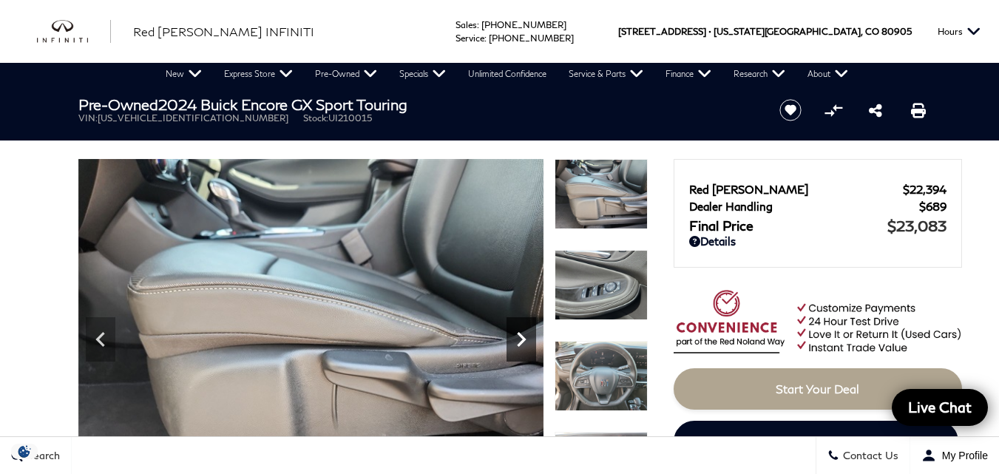
click at [517, 338] on icon "Next" at bounding box center [521, 340] width 30 height 30
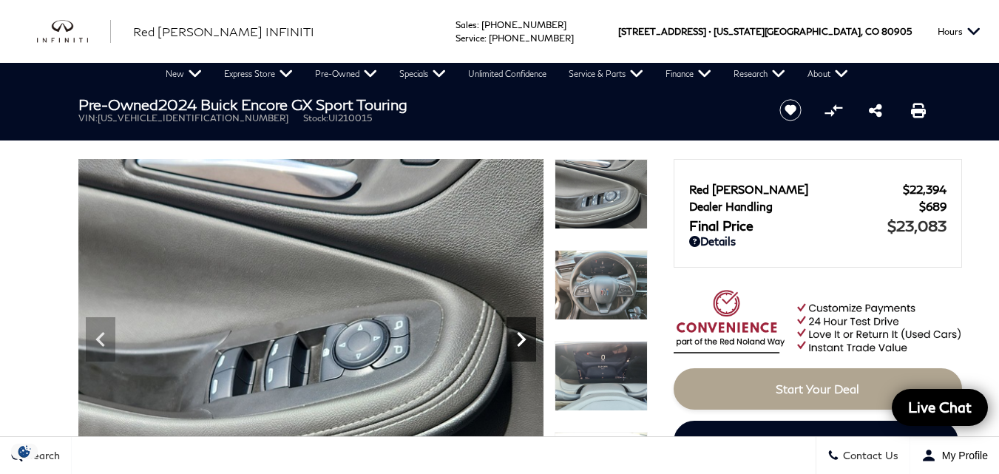
click at [517, 338] on icon "Next" at bounding box center [521, 340] width 30 height 30
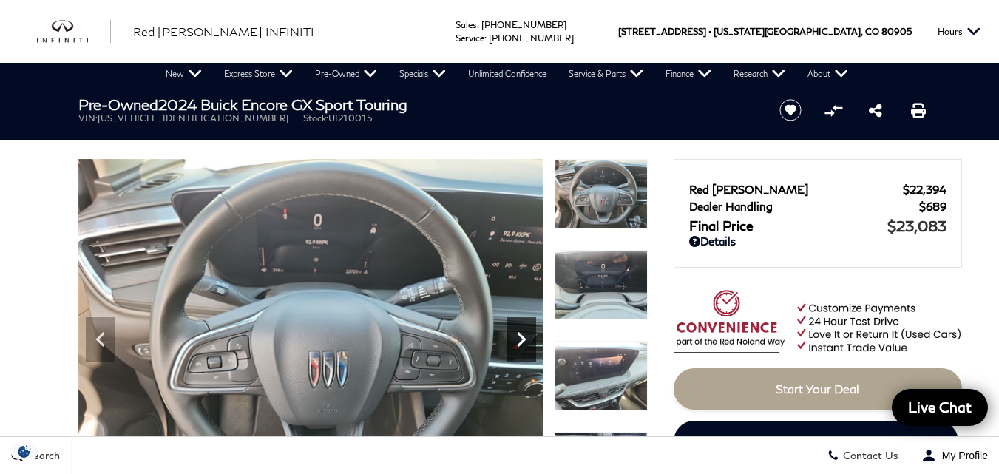
click at [517, 338] on icon "Next" at bounding box center [521, 340] width 30 height 30
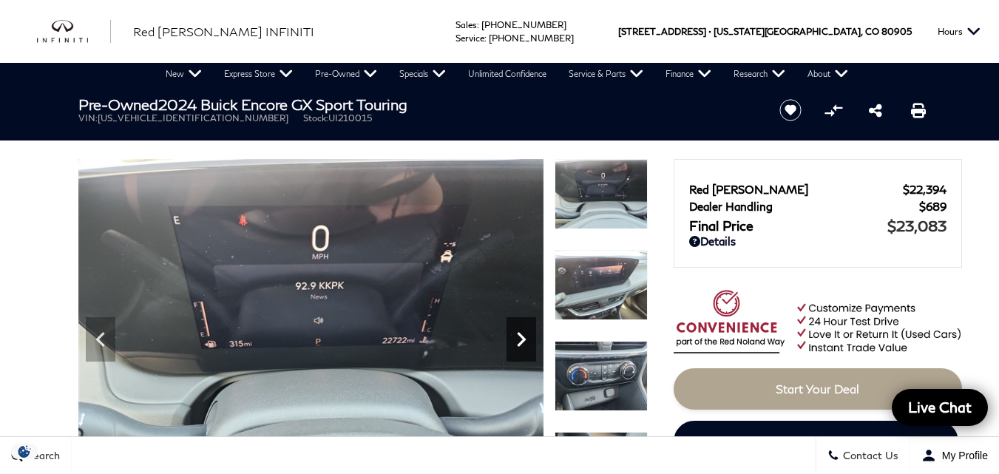
click at [521, 340] on icon "Next" at bounding box center [521, 340] width 30 height 30
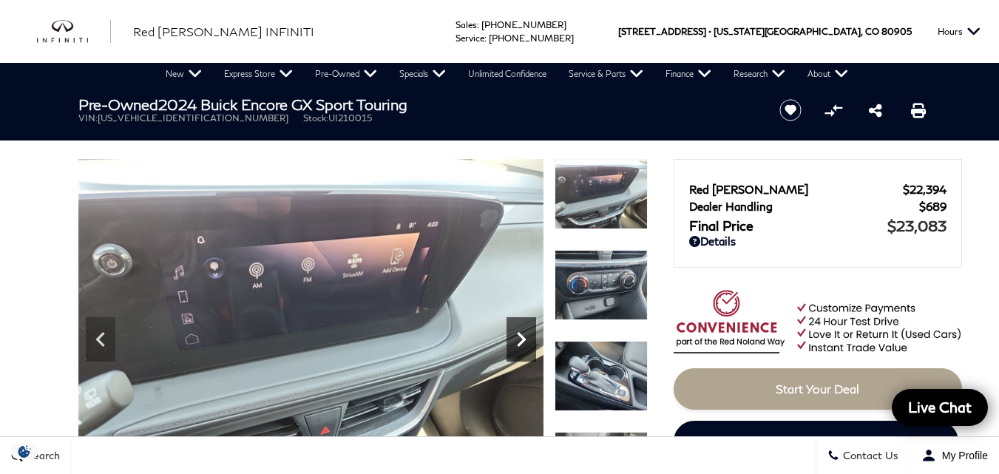
click at [522, 341] on icon "Next" at bounding box center [521, 340] width 30 height 30
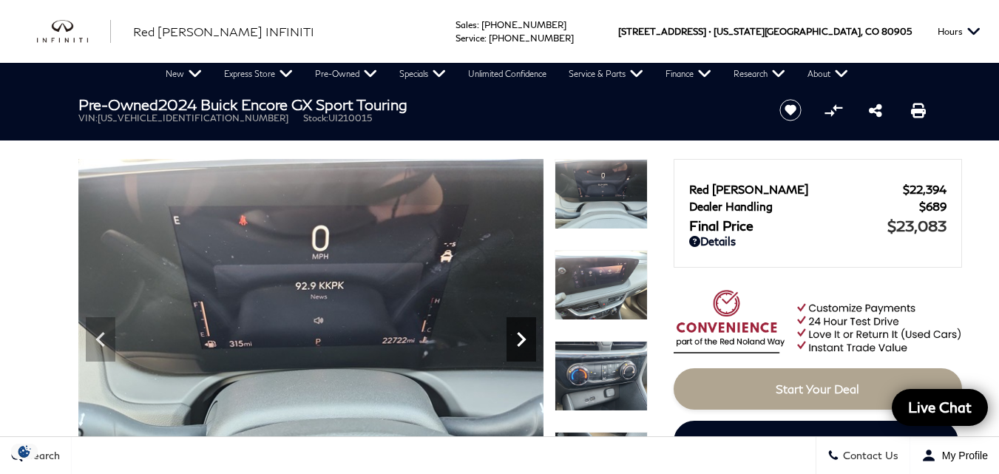
click at [522, 342] on icon "Next" at bounding box center [521, 339] width 9 height 15
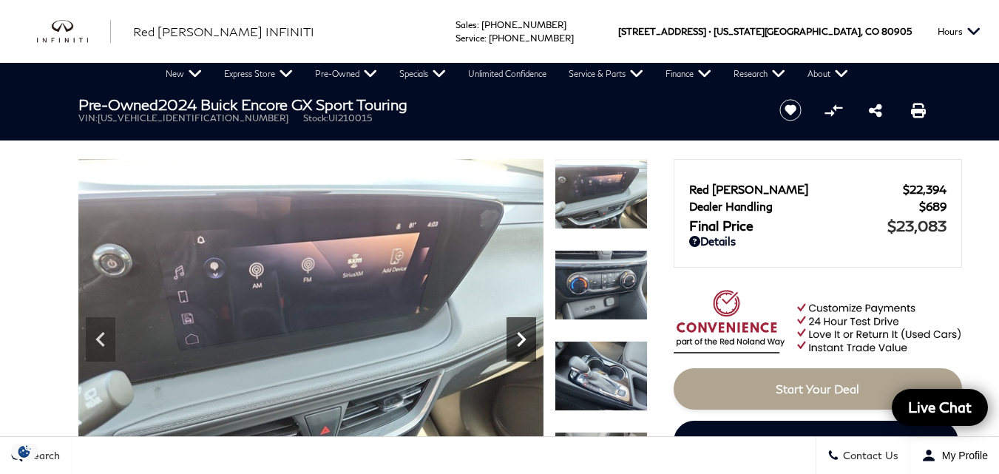
click at [522, 342] on icon "Next" at bounding box center [521, 339] width 9 height 15
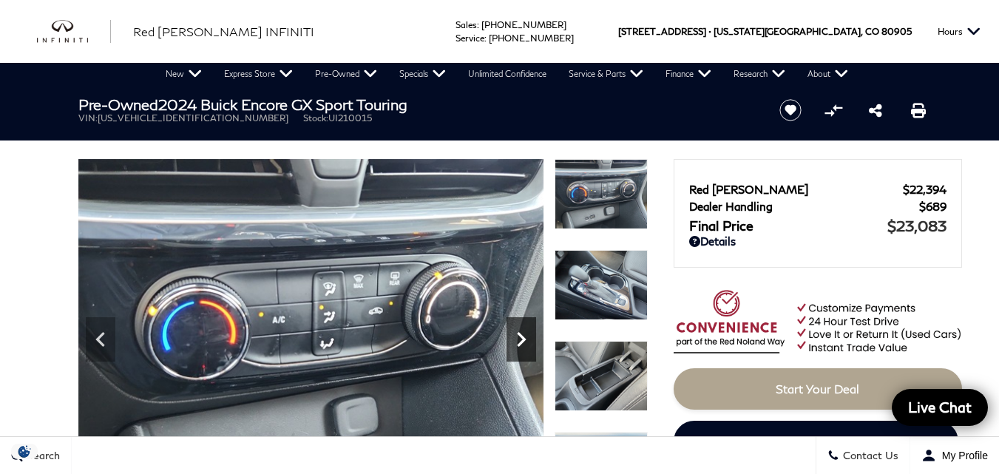
click at [522, 342] on icon "Next" at bounding box center [521, 339] width 9 height 15
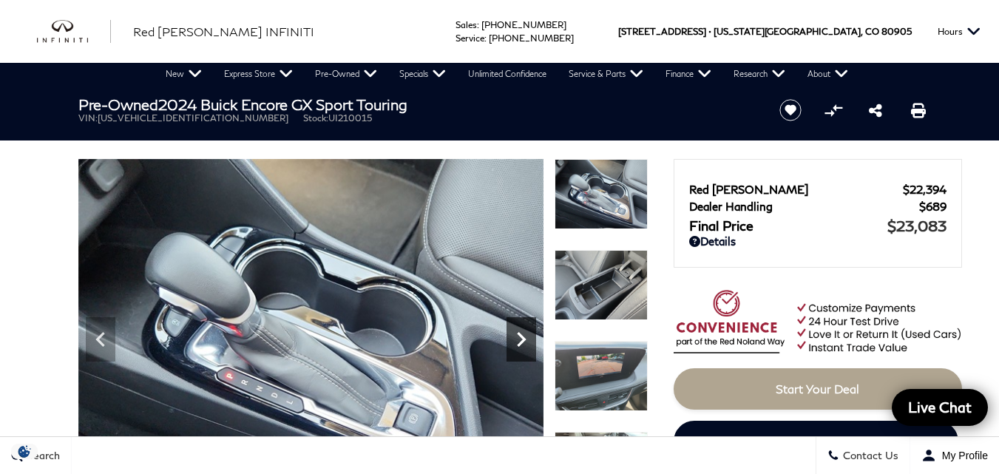
click at [521, 342] on icon "Next" at bounding box center [521, 339] width 9 height 15
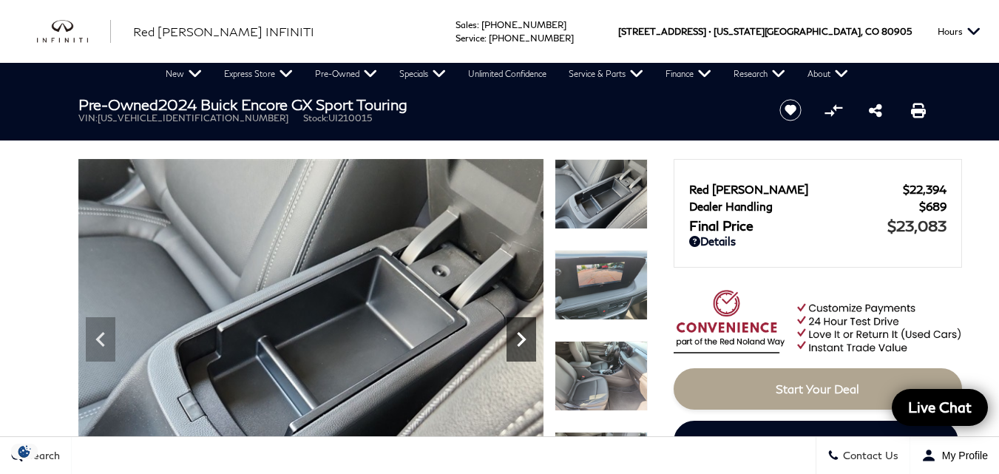
click at [521, 342] on icon "Next" at bounding box center [521, 339] width 9 height 15
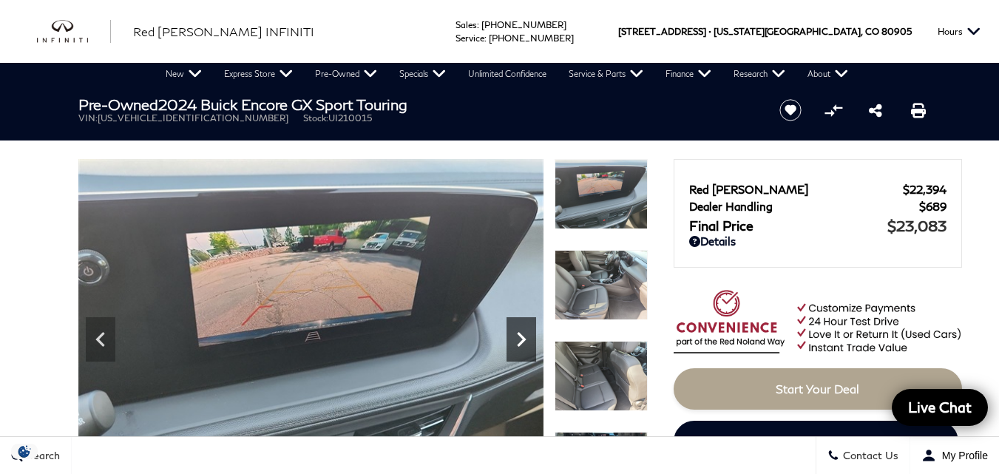
click at [521, 342] on icon "Next" at bounding box center [521, 339] width 9 height 15
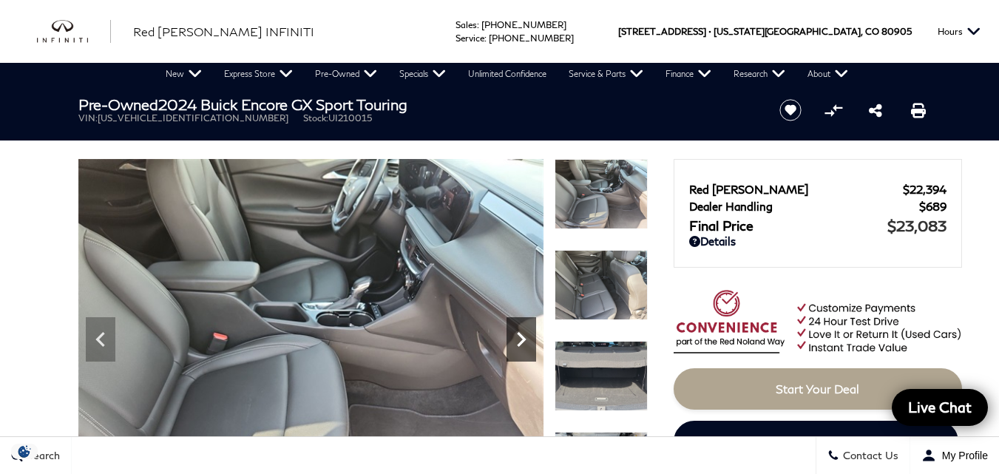
click at [521, 342] on icon "Next" at bounding box center [521, 339] width 9 height 15
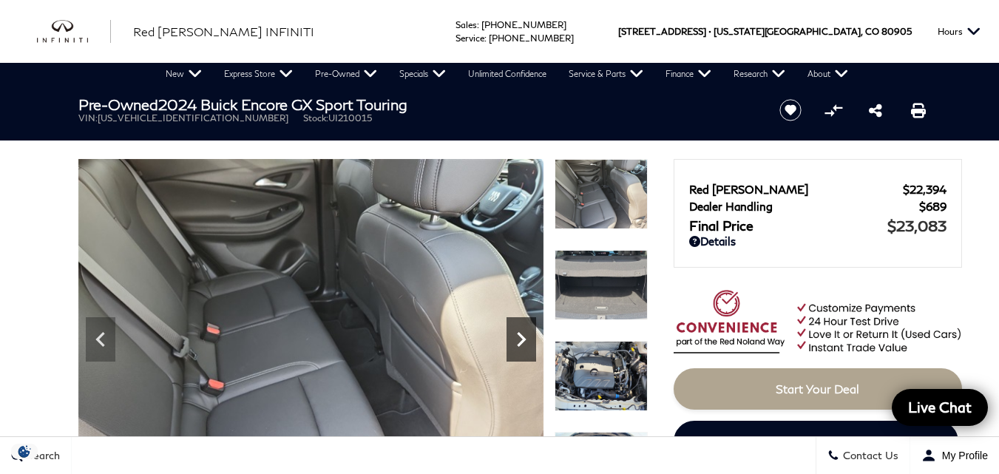
click at [521, 342] on icon "Next" at bounding box center [521, 339] width 9 height 15
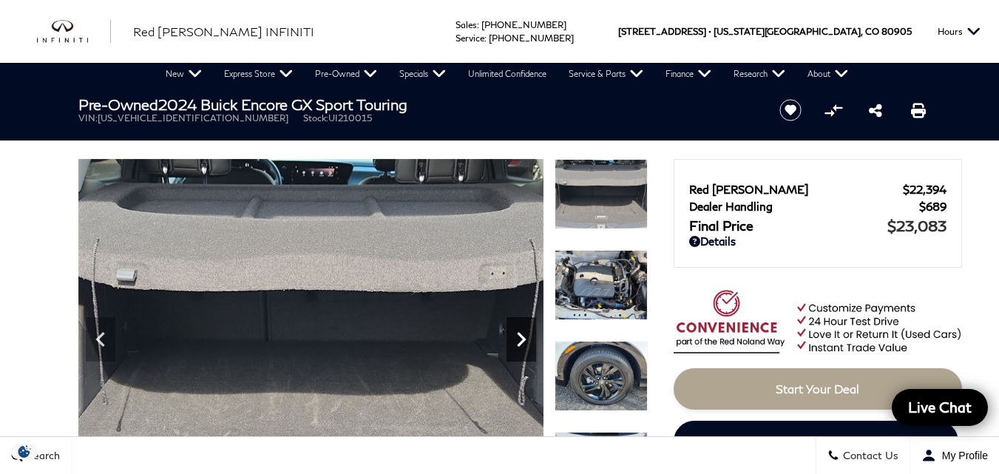
click at [521, 342] on icon "Next" at bounding box center [521, 339] width 9 height 15
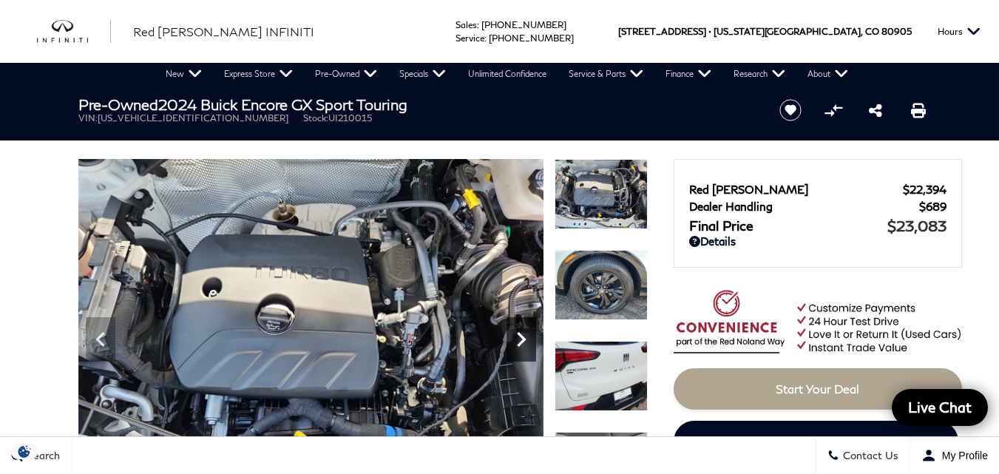
click at [521, 342] on icon "Next" at bounding box center [521, 339] width 9 height 15
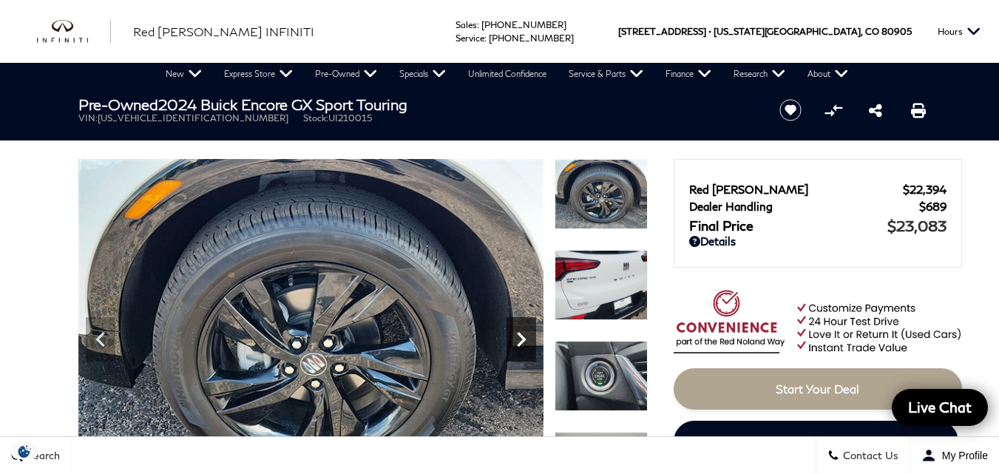
click at [521, 342] on icon "Next" at bounding box center [521, 339] width 9 height 15
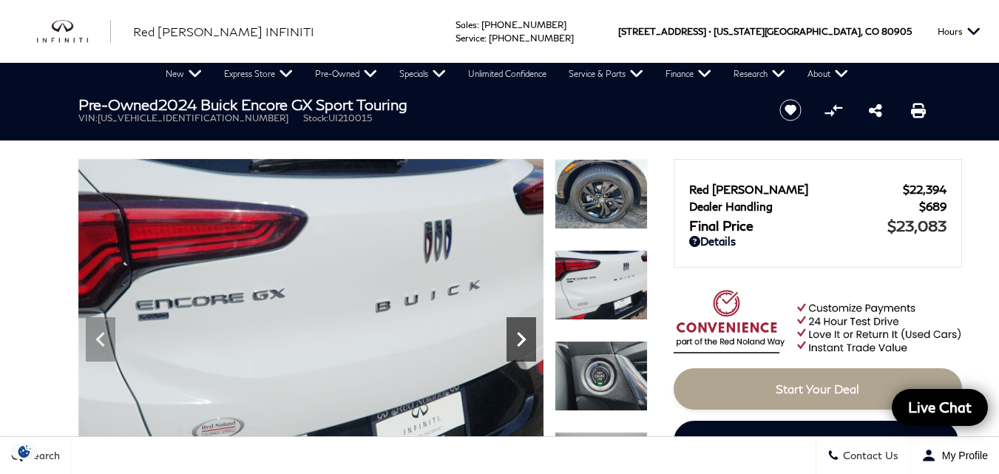
click at [521, 342] on icon "Next" at bounding box center [521, 339] width 9 height 15
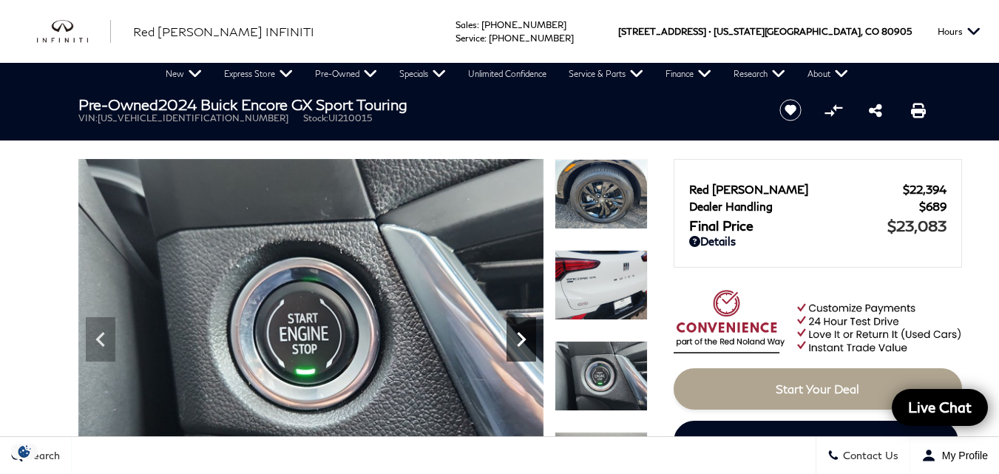
click at [521, 342] on icon "Next" at bounding box center [521, 339] width 9 height 15
